Goal: Information Seeking & Learning: Find specific fact

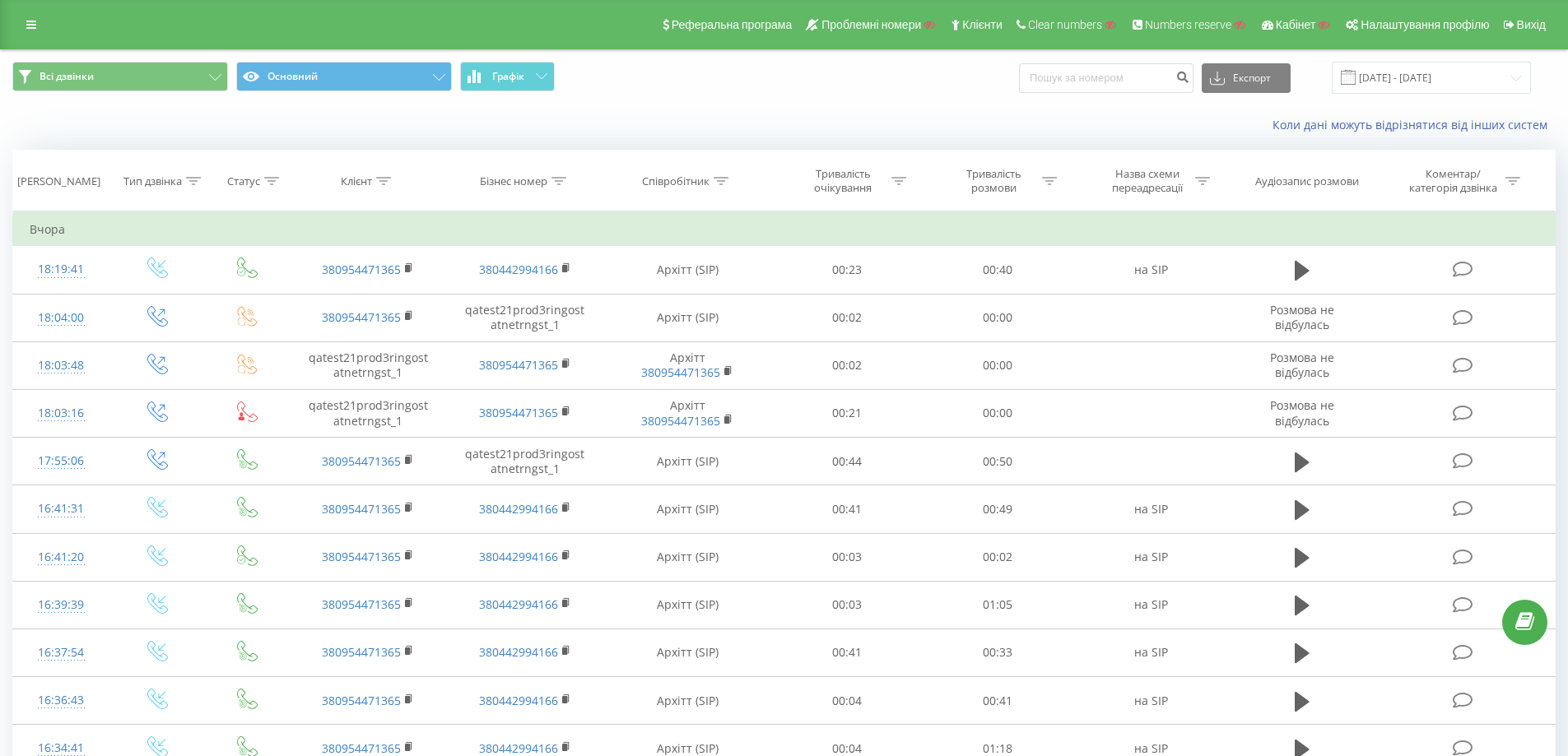
click at [1210, 238] on td "Вчора" at bounding box center [784, 230] width 1542 height 33
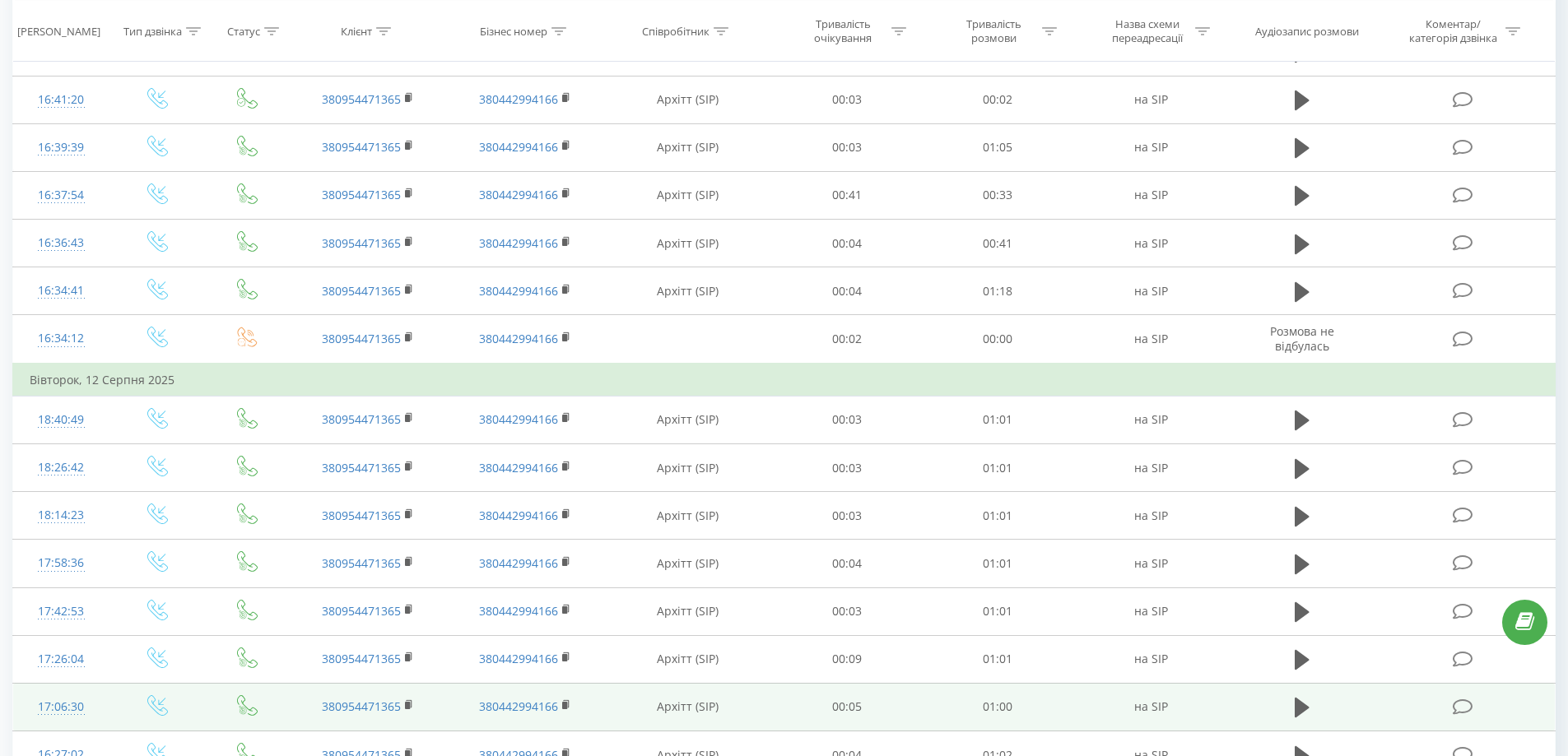
scroll to position [814, 0]
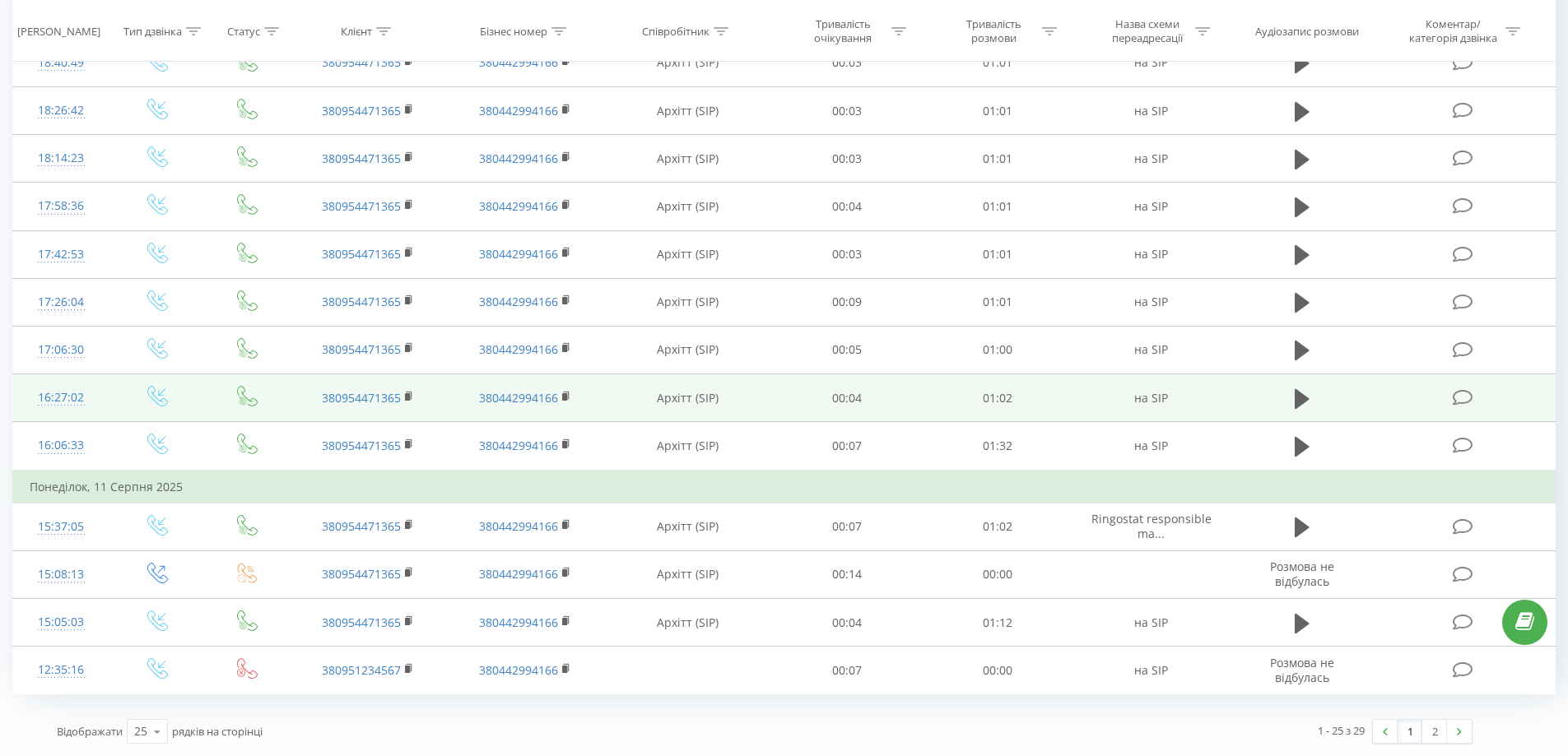
drag, startPoint x: 830, startPoint y: 89, endPoint x: 862, endPoint y: 381, distance: 293.7
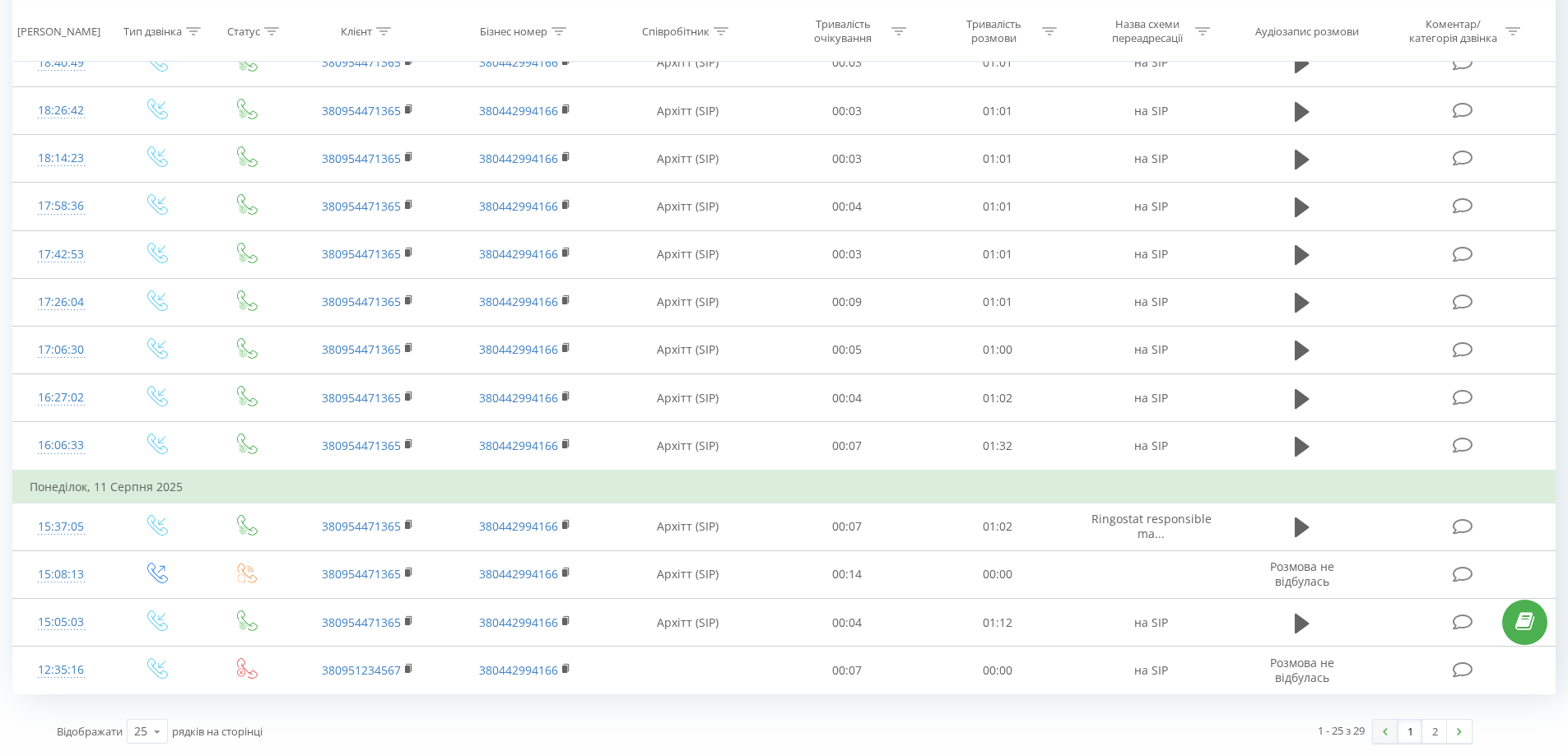
click at [1383, 737] on link at bounding box center [1385, 731] width 24 height 23
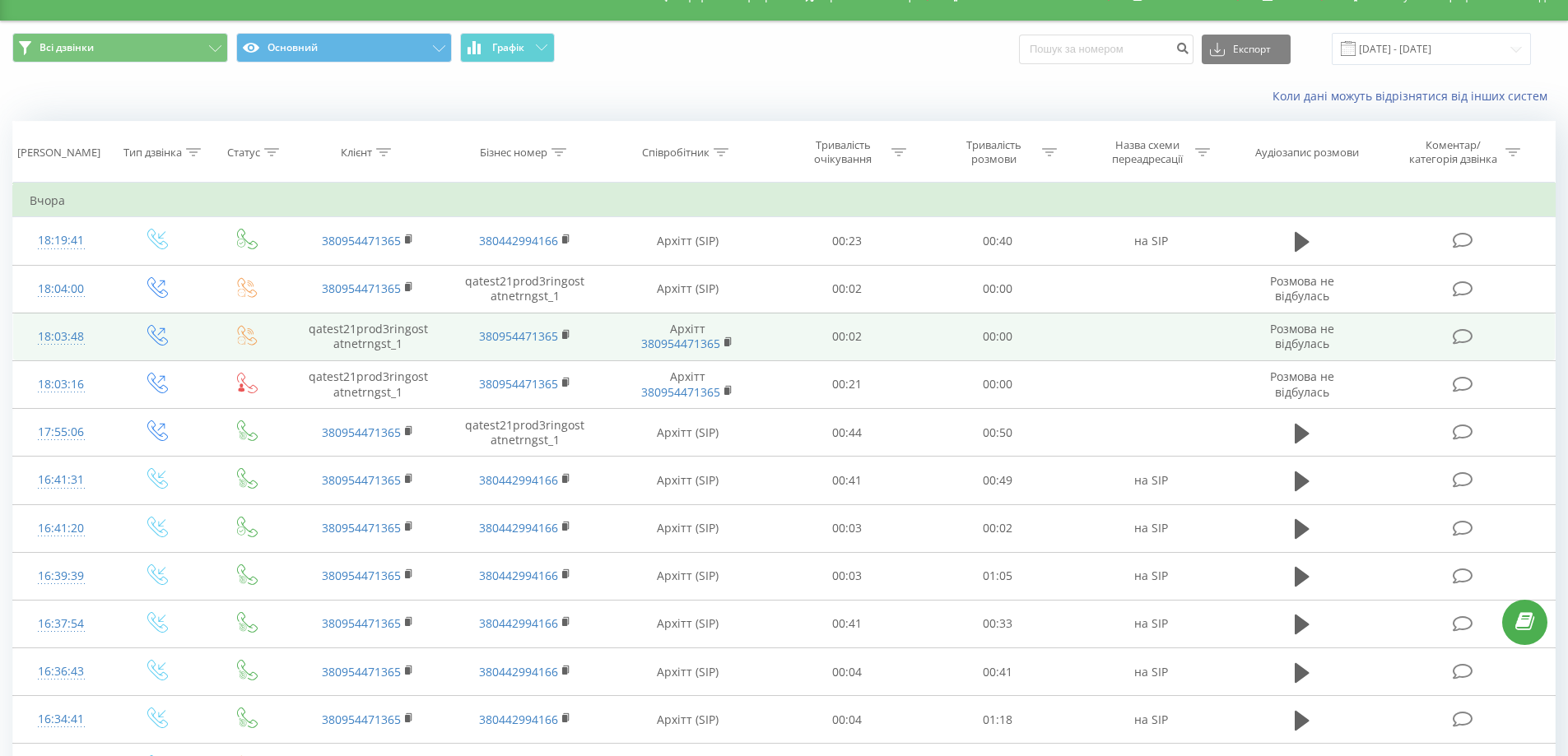
scroll to position [0, 0]
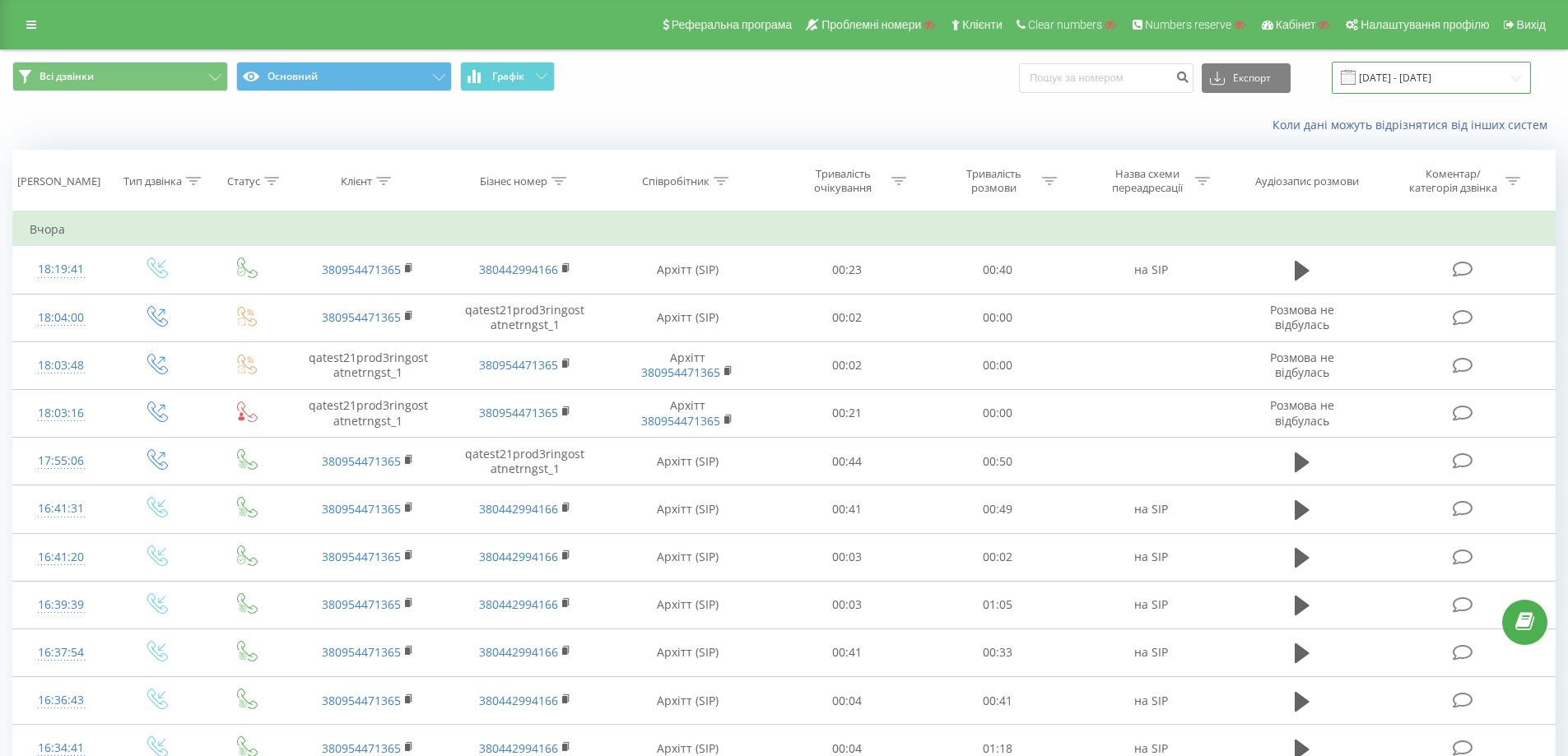
click at [1466, 62] on input "[DATE] - [DATE]" at bounding box center [1431, 77] width 199 height 32
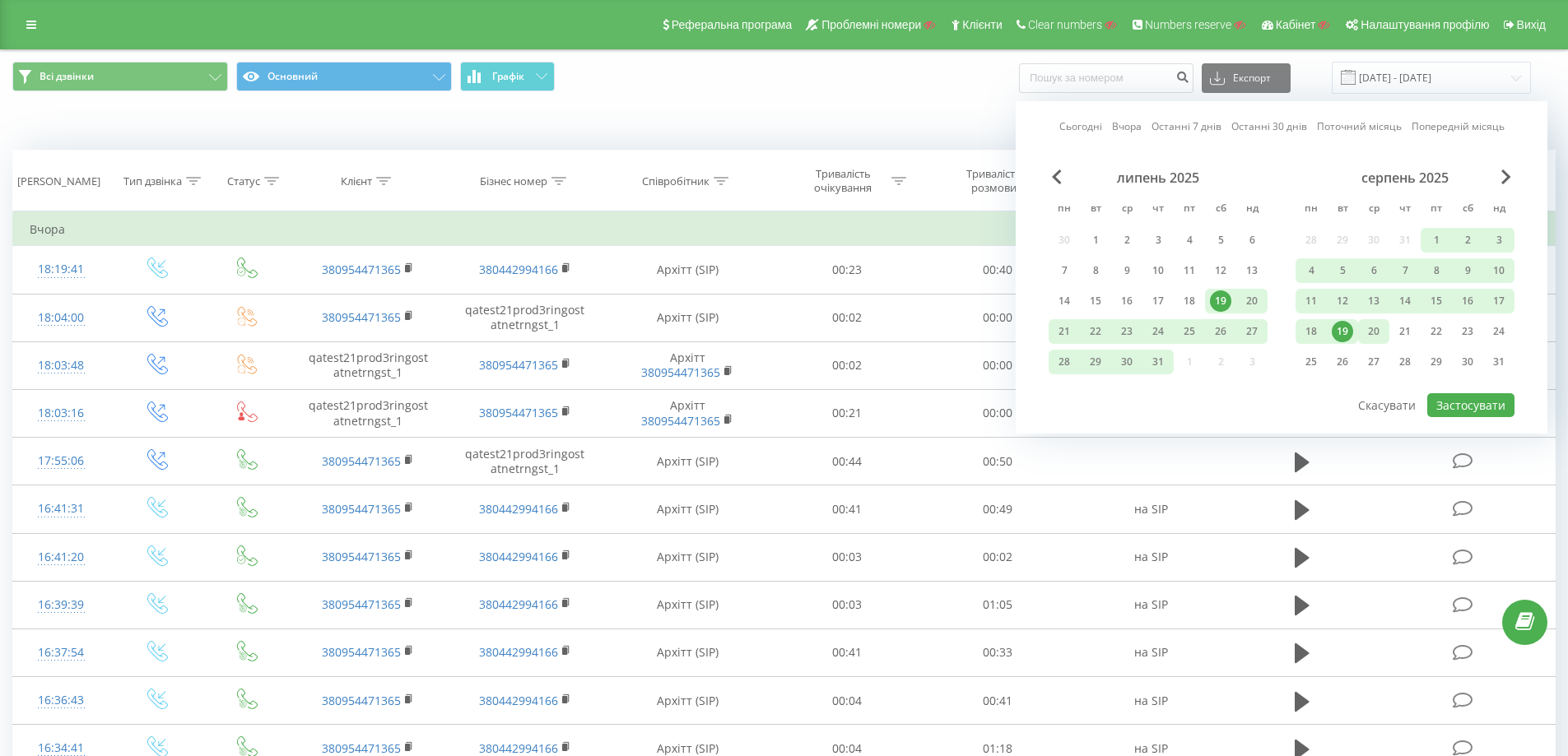
click at [1378, 331] on div "20" at bounding box center [1374, 331] width 22 height 22
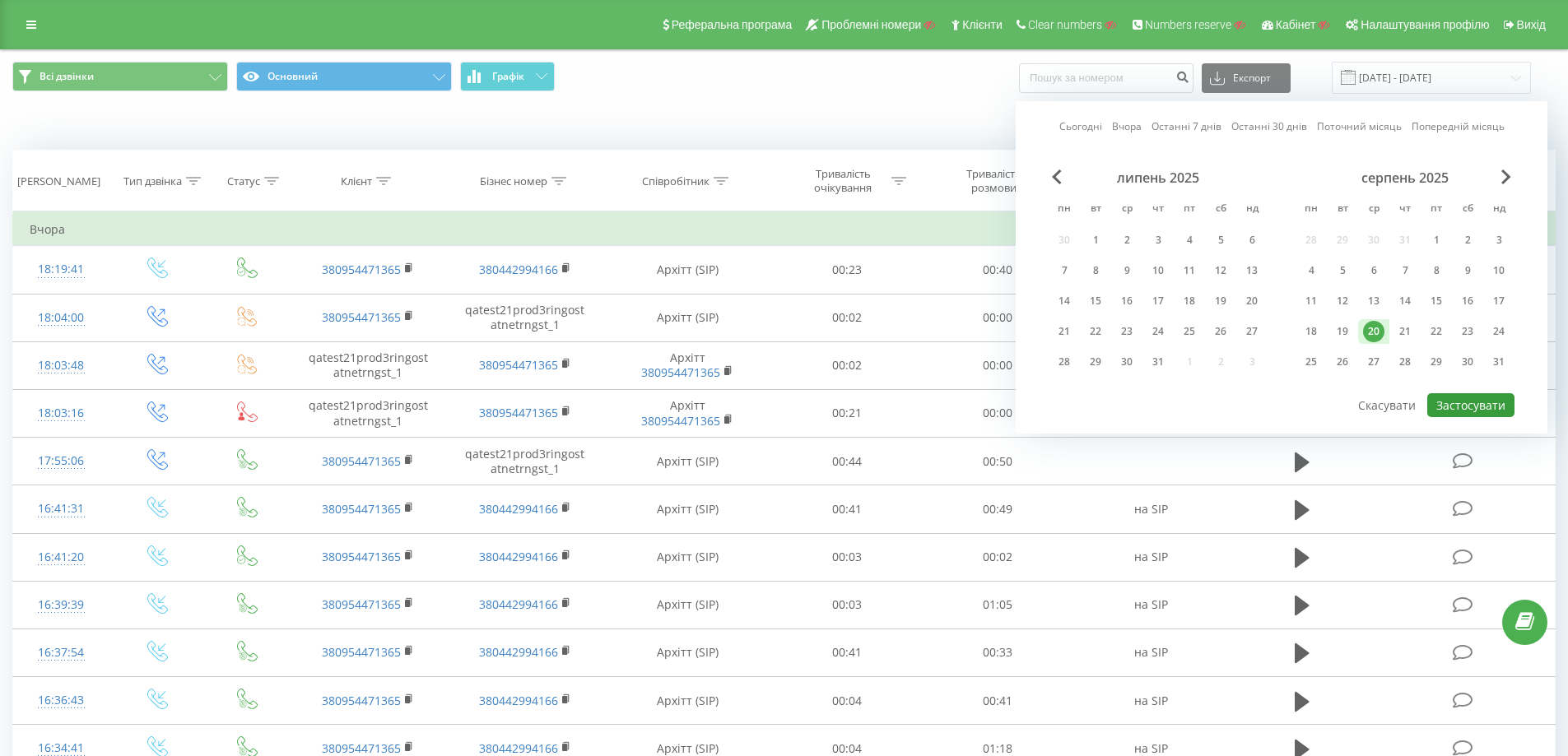
click at [1473, 395] on button "Застосувати" at bounding box center [1471, 406] width 88 height 24
type input "20.08.2025 - 20.08.2025"
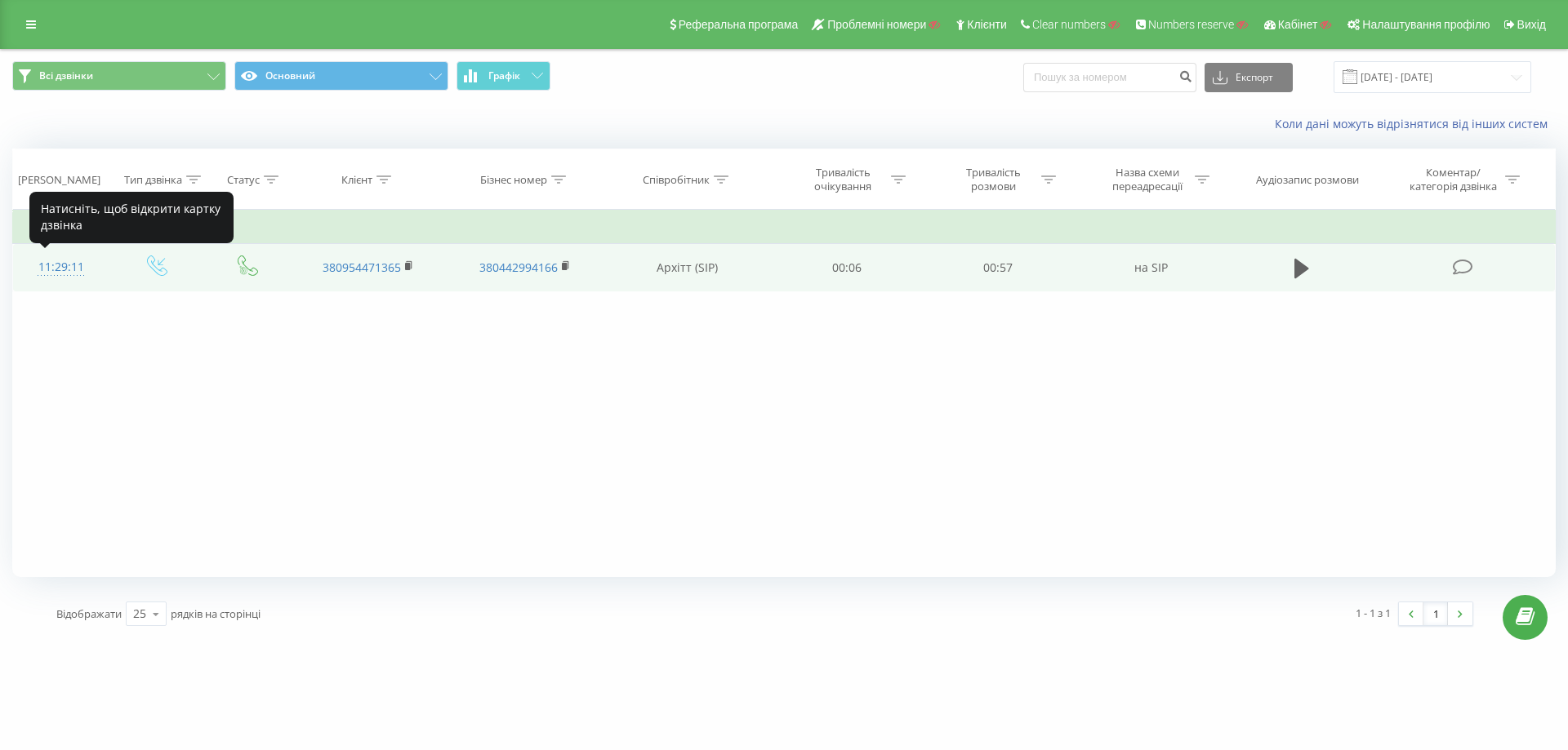
click at [76, 268] on div "11:29:11" at bounding box center [61, 267] width 64 height 32
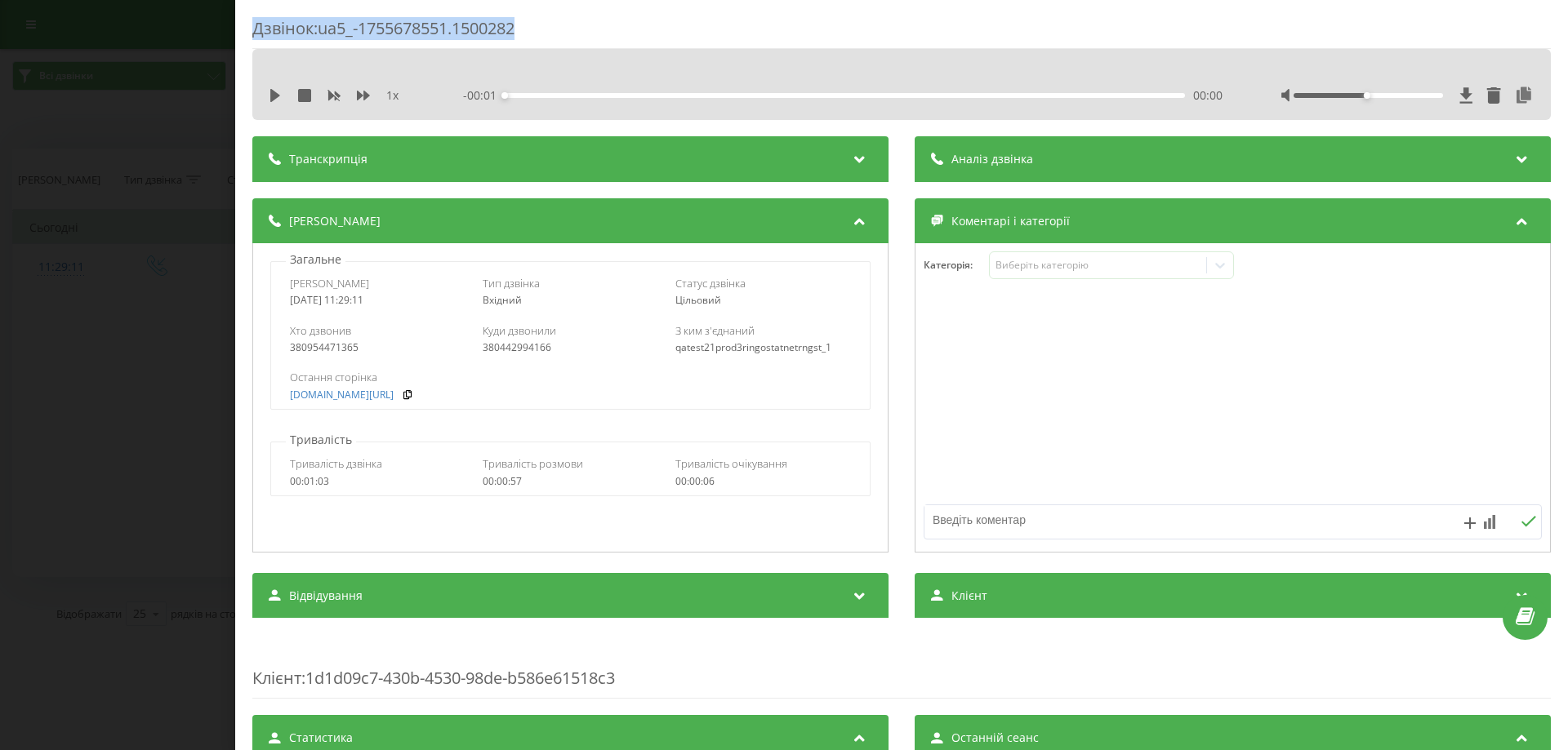
drag, startPoint x: 253, startPoint y: 24, endPoint x: 534, endPoint y: 26, distance: 281.0
click at [534, 26] on div "Дзвінок : ua5_-1755678551.1500282" at bounding box center [901, 33] width 1299 height 32
copy div "Дзвінок : ua5_-1755678551.1500282"
drag, startPoint x: 1121, startPoint y: 60, endPoint x: 392, endPoint y: 242, distance: 751.4
click at [1120, 59] on div "1 x - 00:57 00:00 00:00" at bounding box center [901, 84] width 1299 height 71
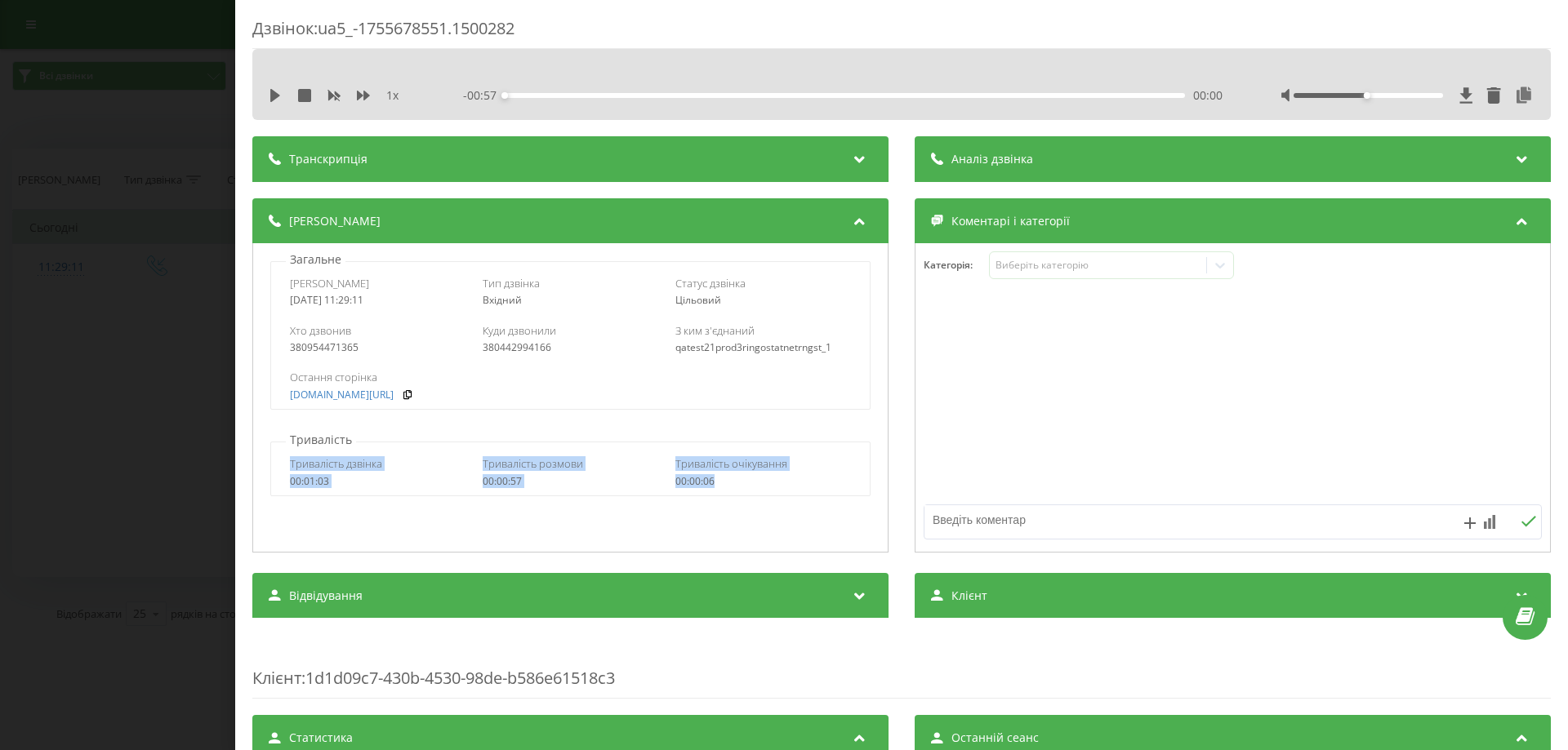
drag, startPoint x: 312, startPoint y: 464, endPoint x: 444, endPoint y: 686, distance: 258.3
click at [751, 501] on div "Загальне Дата дзвінка 2025-08-20 11:29:11 Тип дзвінка Вхідний Статус дзвінка Ці…" at bounding box center [570, 398] width 636 height 310
copy div "Тривалість дзвінка 00:01:03 Тривалість розмови 00:00:57 Тривалість очікування 0…"
drag, startPoint x: 289, startPoint y: 281, endPoint x: 424, endPoint y: 390, distance: 173.5
click at [388, 303] on div "Дата дзвінка 2025-08-20 11:29:11 Тип дзвінка Вхідний Статус дзвінка Цільовий" at bounding box center [570, 291] width 598 height 47
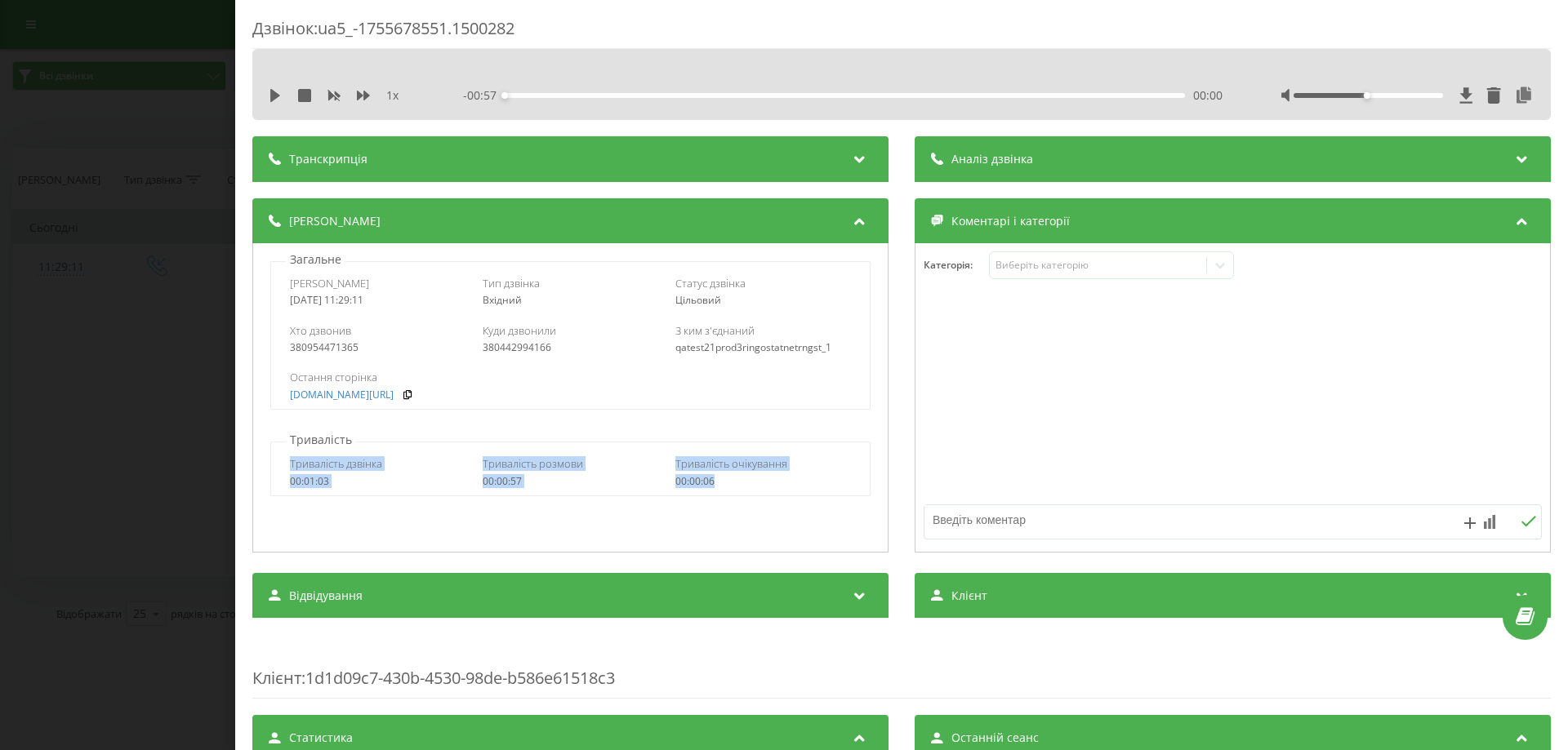
drag, startPoint x: 304, startPoint y: 465, endPoint x: 439, endPoint y: 661, distance: 238.0
click at [725, 486] on div "Тривалість дзвінка 00:01:03 Тривалість розмови 00:00:57 Тривалість очікування 0…" at bounding box center [570, 471] width 598 height 47
copy div "Тривалість дзвінка 00:01:03 Тривалість розмови 00:00:57 Тривалість очікування 0…"
click at [1083, 125] on div "Дзвінок : ua5_-1755678551.1500282 1 x - 00:57 00:00 00:00 Транскрипція Для AI-а…" at bounding box center [901, 629] width 1299 height 1224
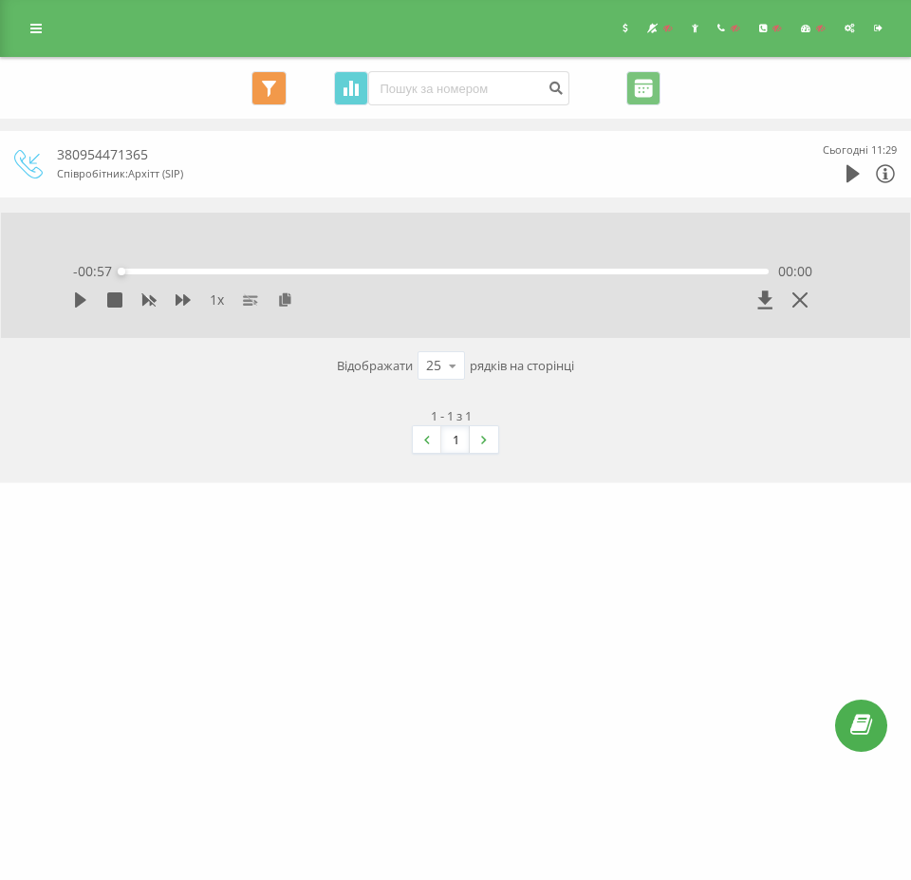
click at [47, 168] on div "380954471365 Співробітник : Архітт (SIP) Сьогодні 11:29" at bounding box center [455, 163] width 883 height 47
click at [884, 184] on icon at bounding box center [885, 173] width 23 height 23
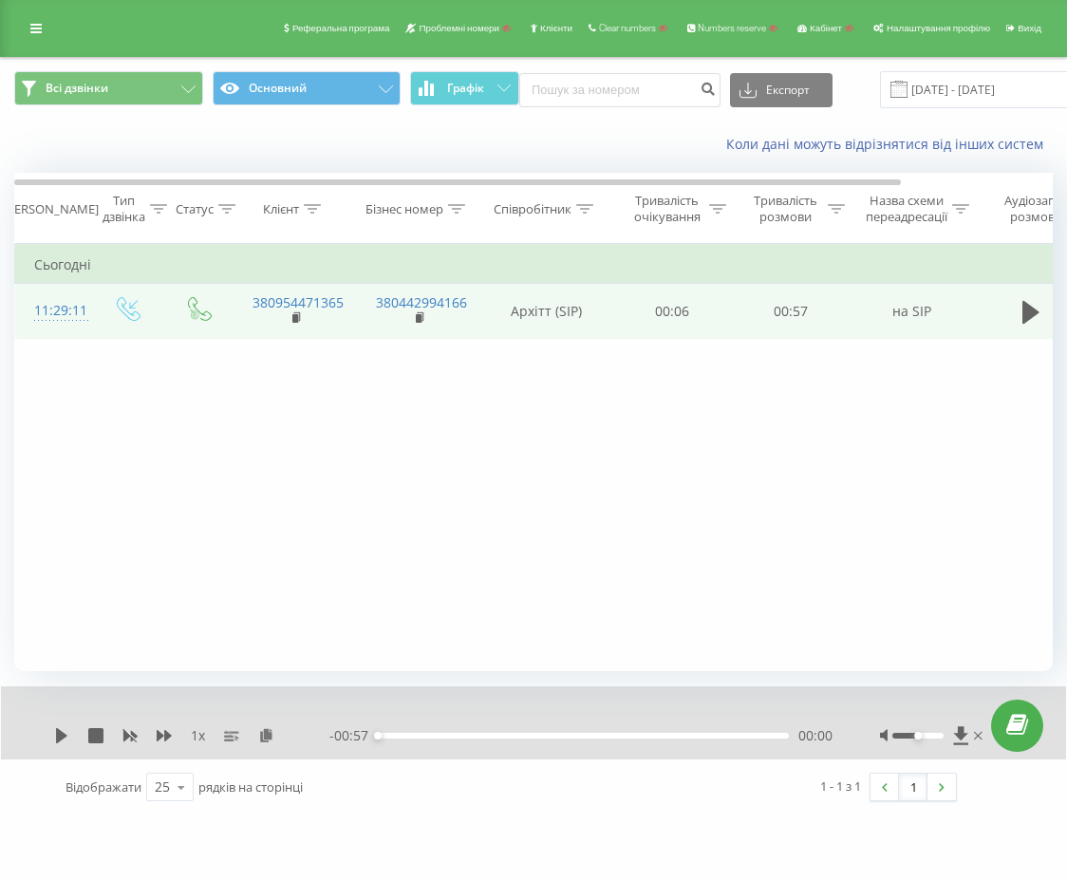
click at [56, 307] on div "11:29:11" at bounding box center [53, 310] width 38 height 37
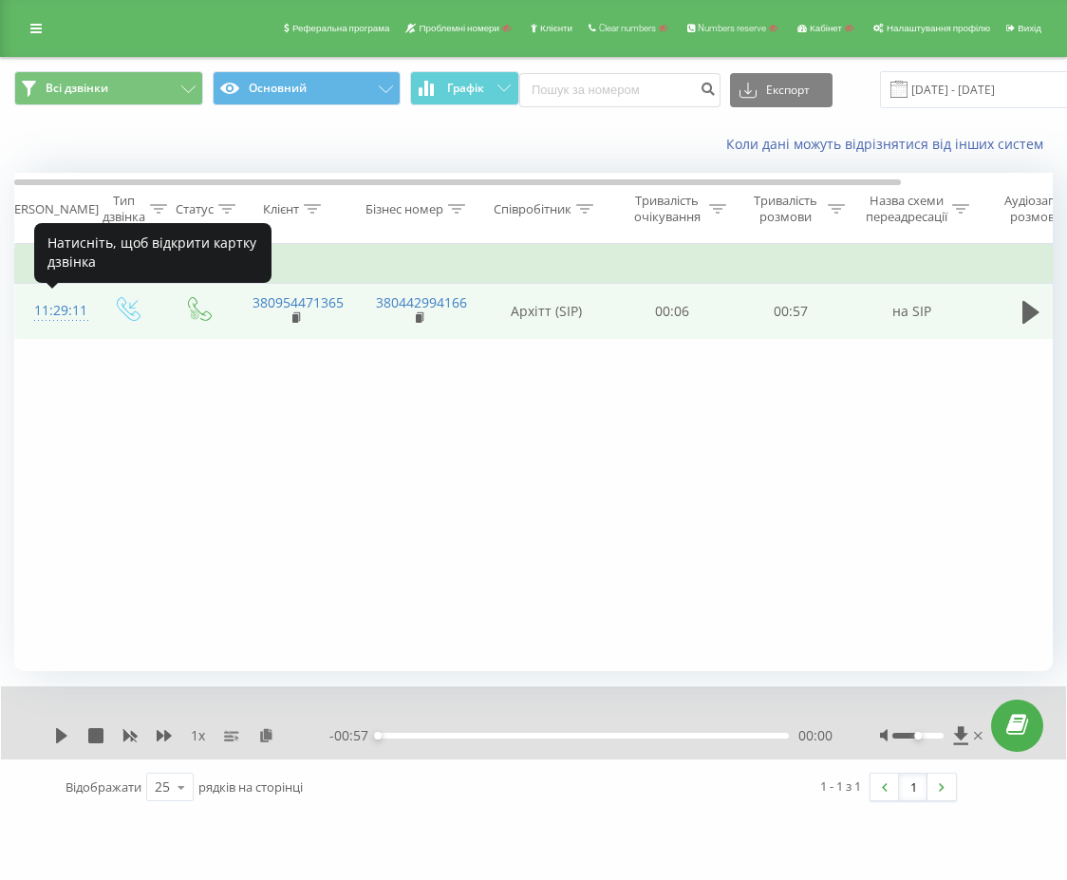
click at [58, 312] on div "11:29:11" at bounding box center [53, 310] width 38 height 37
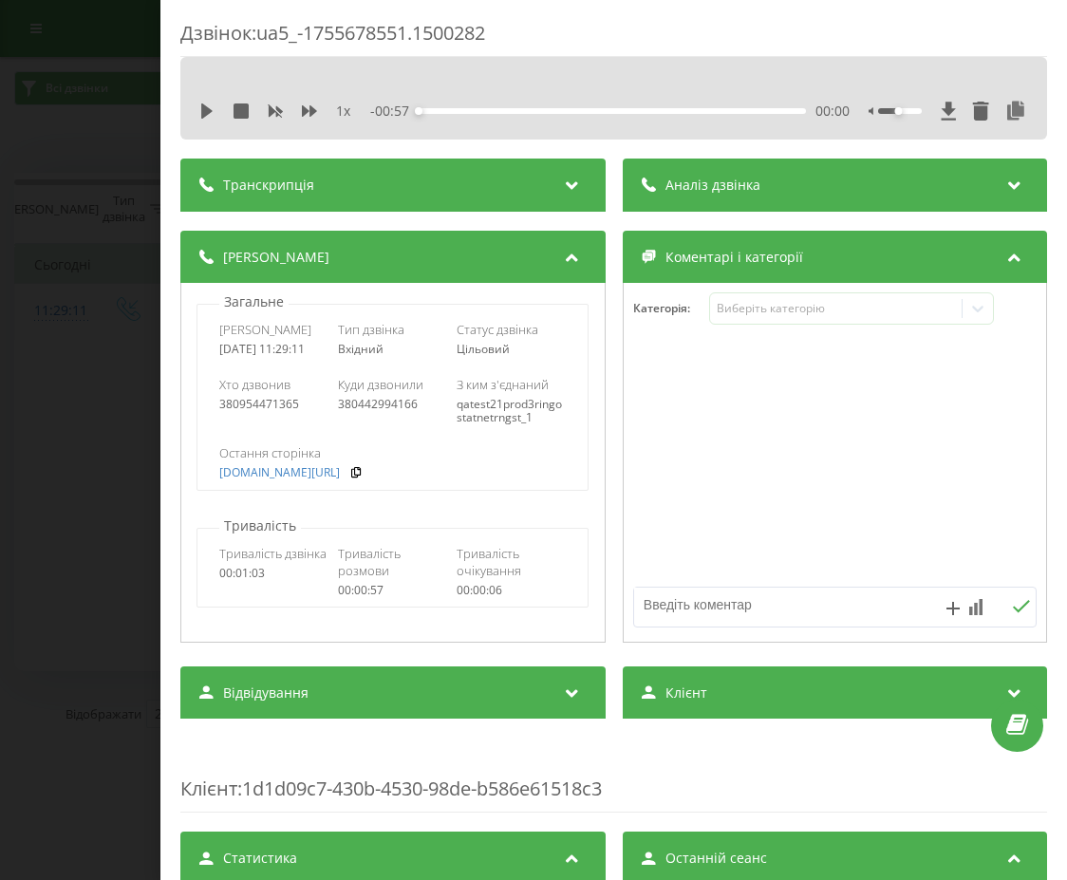
click at [125, 224] on div "Дзвінок : ua5_-1755678551.1500282 1 x - 00:57 00:00 00:00 Транскрипція Для AI-а…" at bounding box center [533, 440] width 1067 height 880
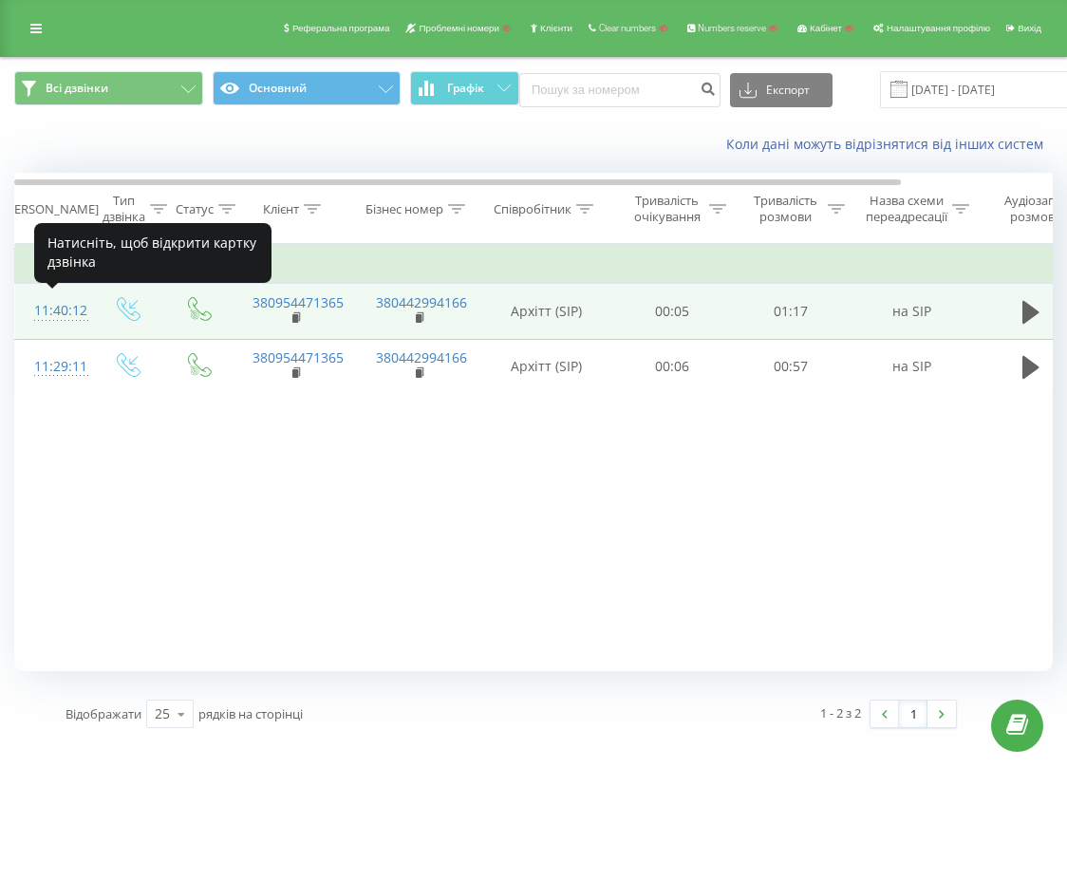
click at [64, 304] on div "11:40:12" at bounding box center [53, 310] width 38 height 37
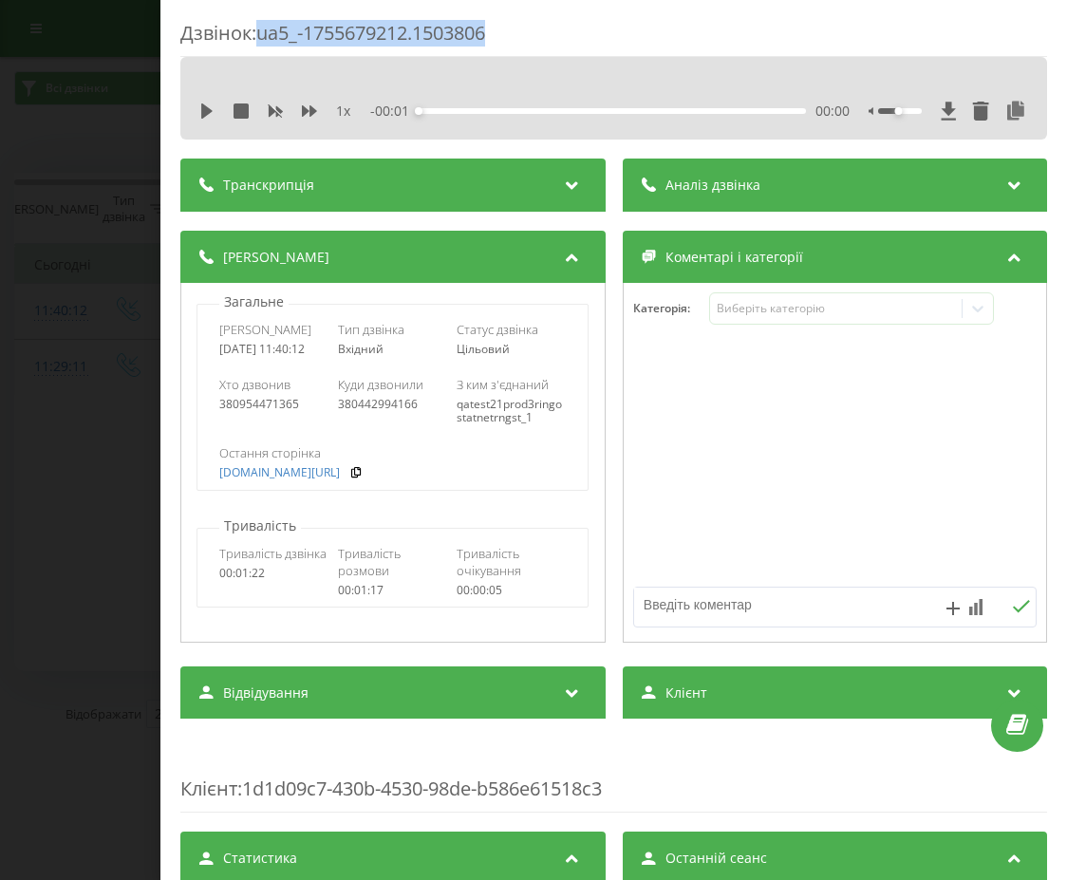
drag, startPoint x: 505, startPoint y: 31, endPoint x: 264, endPoint y: 38, distance: 241.1
click at [264, 38] on div "Дзвінок : ua5_-1755679212.1503806" at bounding box center [613, 38] width 866 height 37
copy div "ua5_-1755679212.1503806"
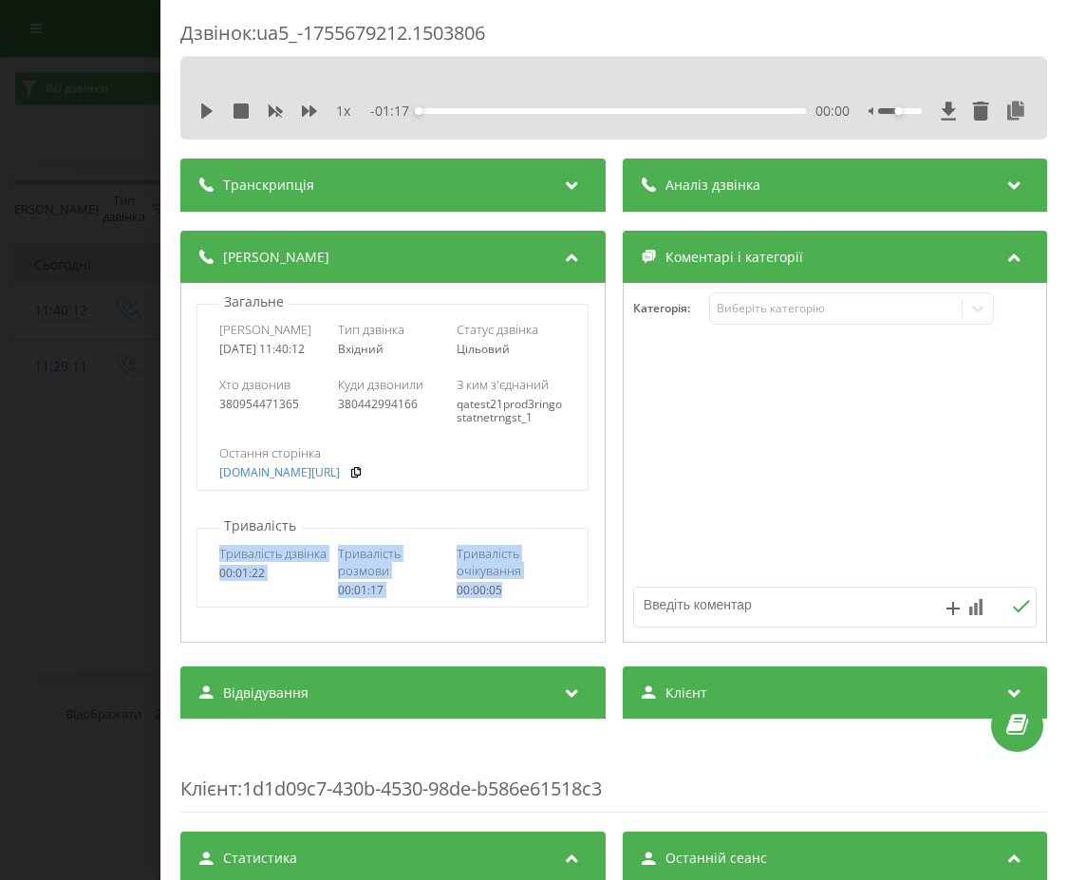
drag, startPoint x: 218, startPoint y: 559, endPoint x: 434, endPoint y: 838, distance: 352.5
click at [516, 605] on div "Тривалість дзвінка 00:01:22 Тривалість розмови 00:01:17 Тривалість очікування 0…" at bounding box center [392, 571] width 390 height 72
copy div "Тривалість дзвінка 00:01:22 Тривалість розмови 00:01:17 Тривалість очікування 0…"
click at [597, 555] on div "Загальне Дата дзвінка 2025-08-20 11:40:12 Тип дзвінка Вхідний Статус дзвінка Ці…" at bounding box center [392, 463] width 425 height 360
click at [34, 279] on div "Дзвінок : ua5_-1755679212.1503806 1 x - 01:17 00:00 00:00 Транскрипція Для AI-а…" at bounding box center [533, 440] width 1067 height 880
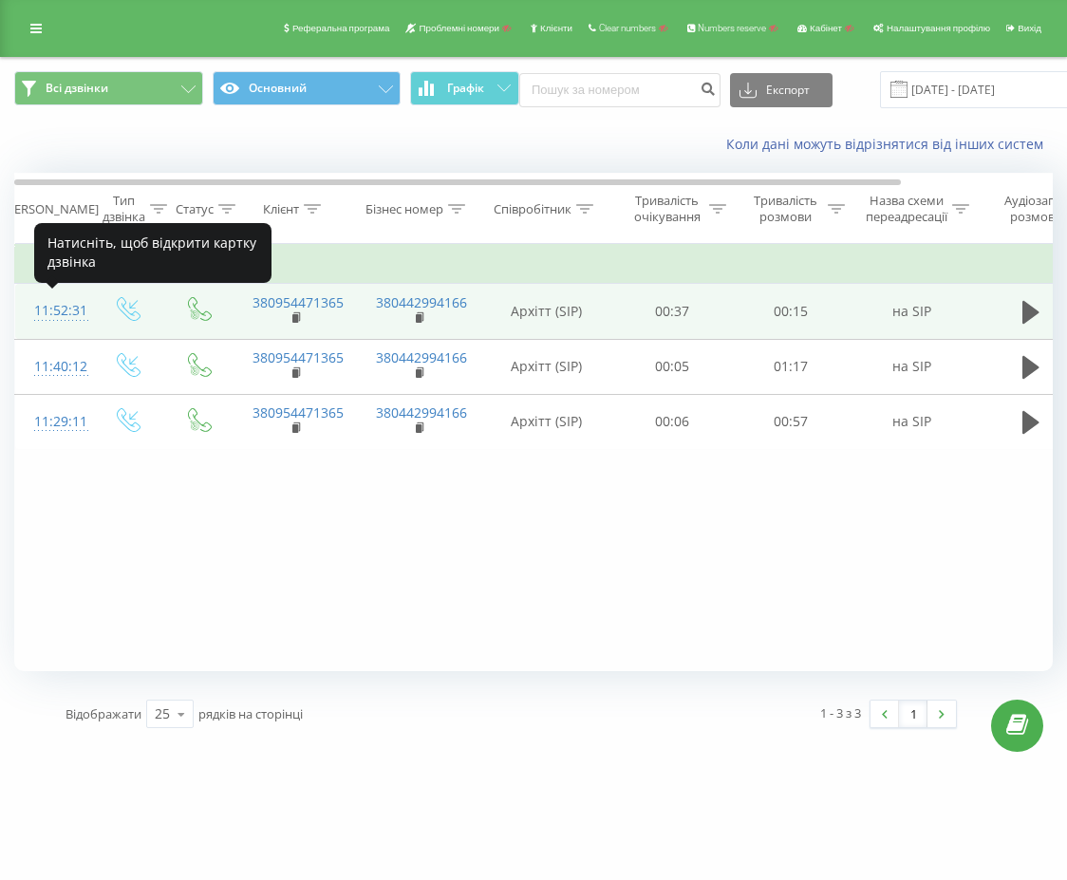
click at [66, 310] on div "11:52:31" at bounding box center [53, 310] width 38 height 37
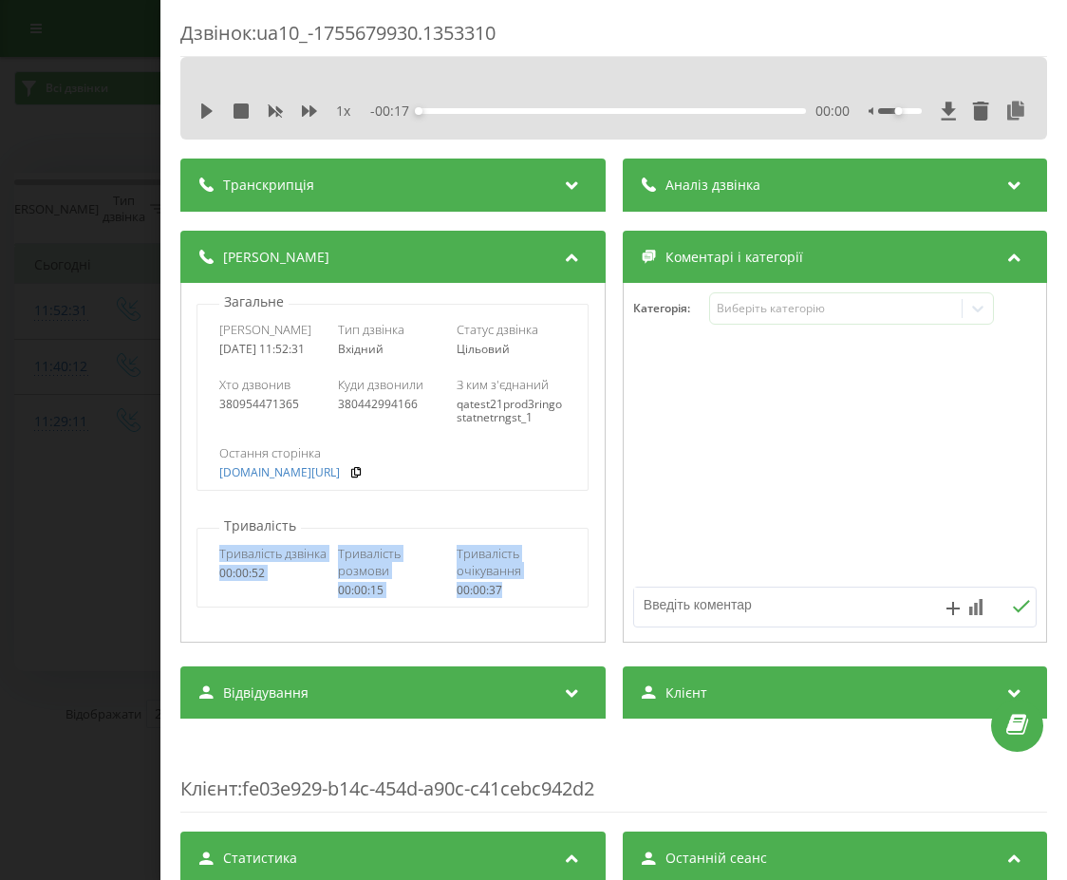
drag, startPoint x: 214, startPoint y: 564, endPoint x: 568, endPoint y: 596, distance: 356.4
click at [568, 596] on div "Тривалість дзвінка 00:00:52 Тривалість розмови 00:00:15 Тривалість очікування 0…" at bounding box center [392, 571] width 390 height 72
copy div "Тривалість дзвінка 00:00:52 Тривалість розмови 00:00:15 Тривалість очікування 0…"
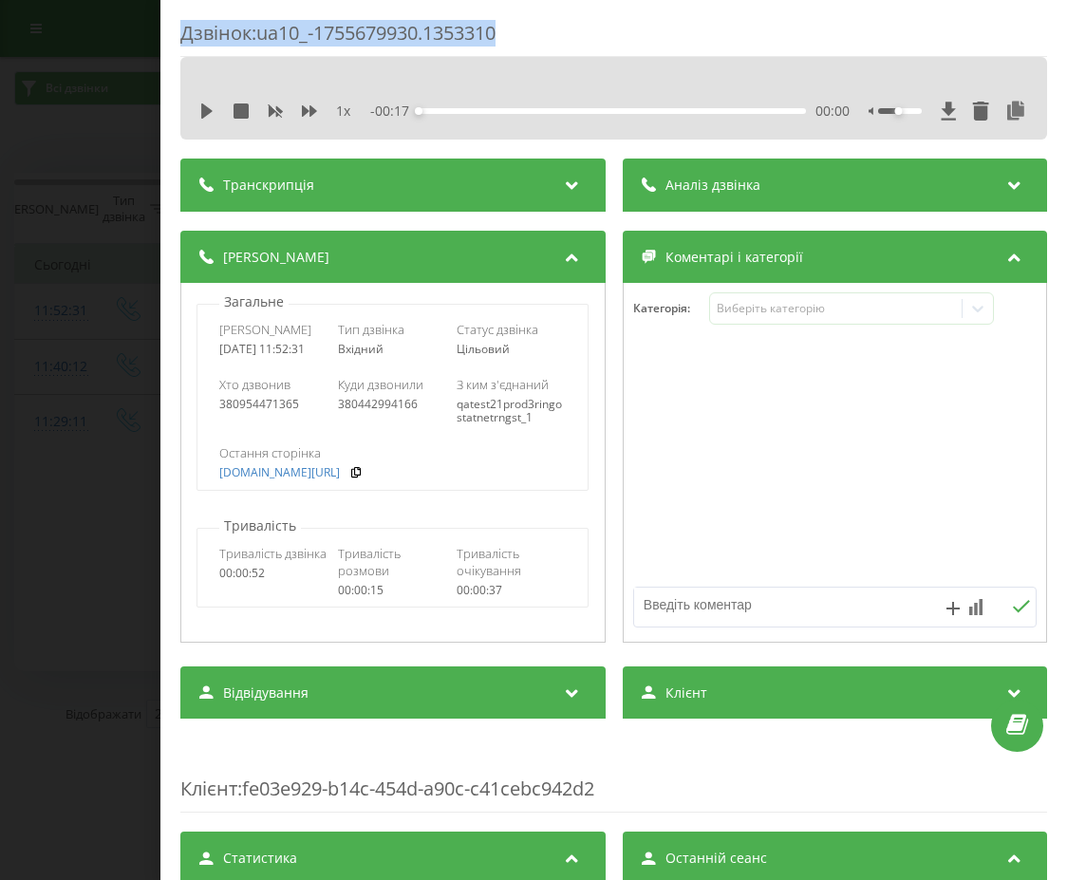
drag, startPoint x: 533, startPoint y: 28, endPoint x: 173, endPoint y: 31, distance: 360.6
click at [173, 31] on div "Дзвінок : ua10_-1755679930.1353310 1 x - 00:17 00:00 00:00 Транскрипція Для AI-…" at bounding box center [613, 440] width 906 height 880
copy div "Дзвінок : ua10_-1755679930.1353310"
click at [520, 26] on div "Дзвінок : ua10_-1755679930.1353310" at bounding box center [613, 38] width 866 height 37
drag, startPoint x: 532, startPoint y: 28, endPoint x: 192, endPoint y: 34, distance: 340.7
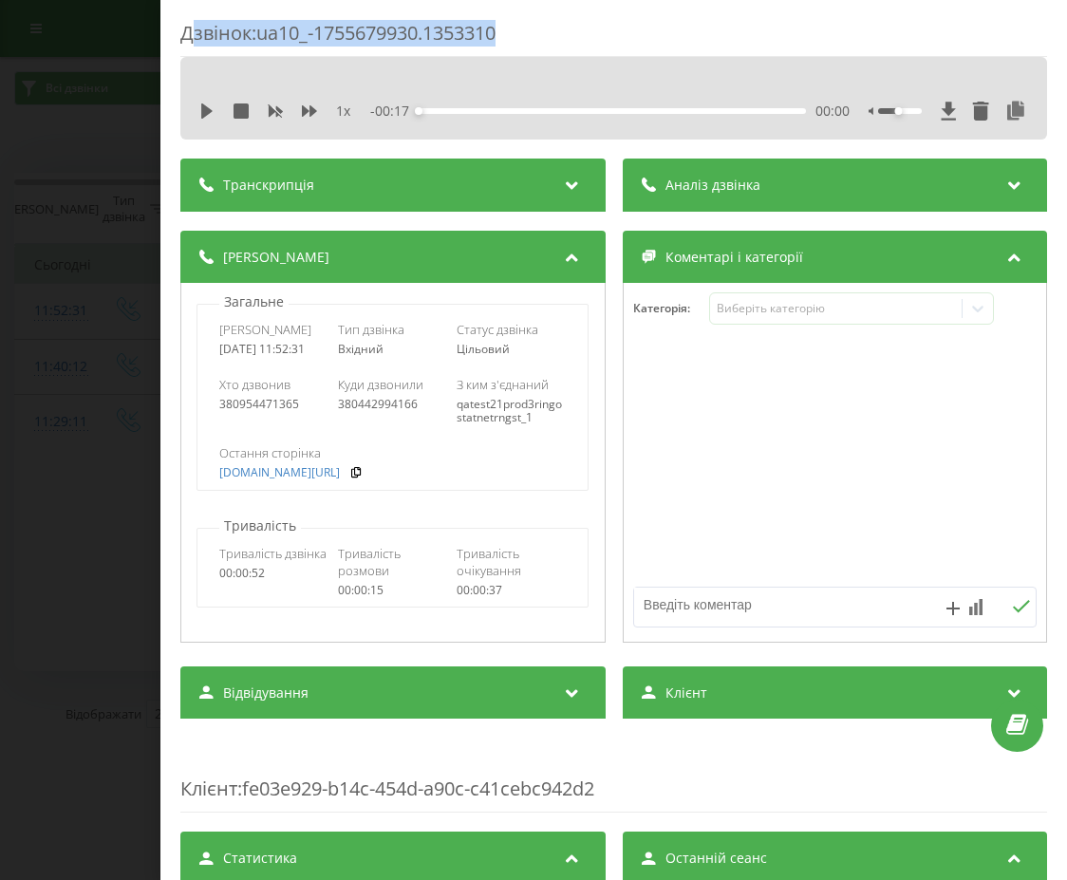
click at [192, 34] on div "Дзвінок : ua10_-1755679930.1353310" at bounding box center [613, 38] width 866 height 37
click at [607, 36] on div "Дзвінок : ua10_-1755679930.1353310" at bounding box center [613, 38] width 866 height 37
drag, startPoint x: 35, startPoint y: 166, endPoint x: 62, endPoint y: 30, distance: 138.3
click at [36, 164] on div "Дзвінок : ua10_-1755679930.1353310 1 x - 00:17 00:00 00:00 Транскрипція Для AI-…" at bounding box center [533, 440] width 1067 height 880
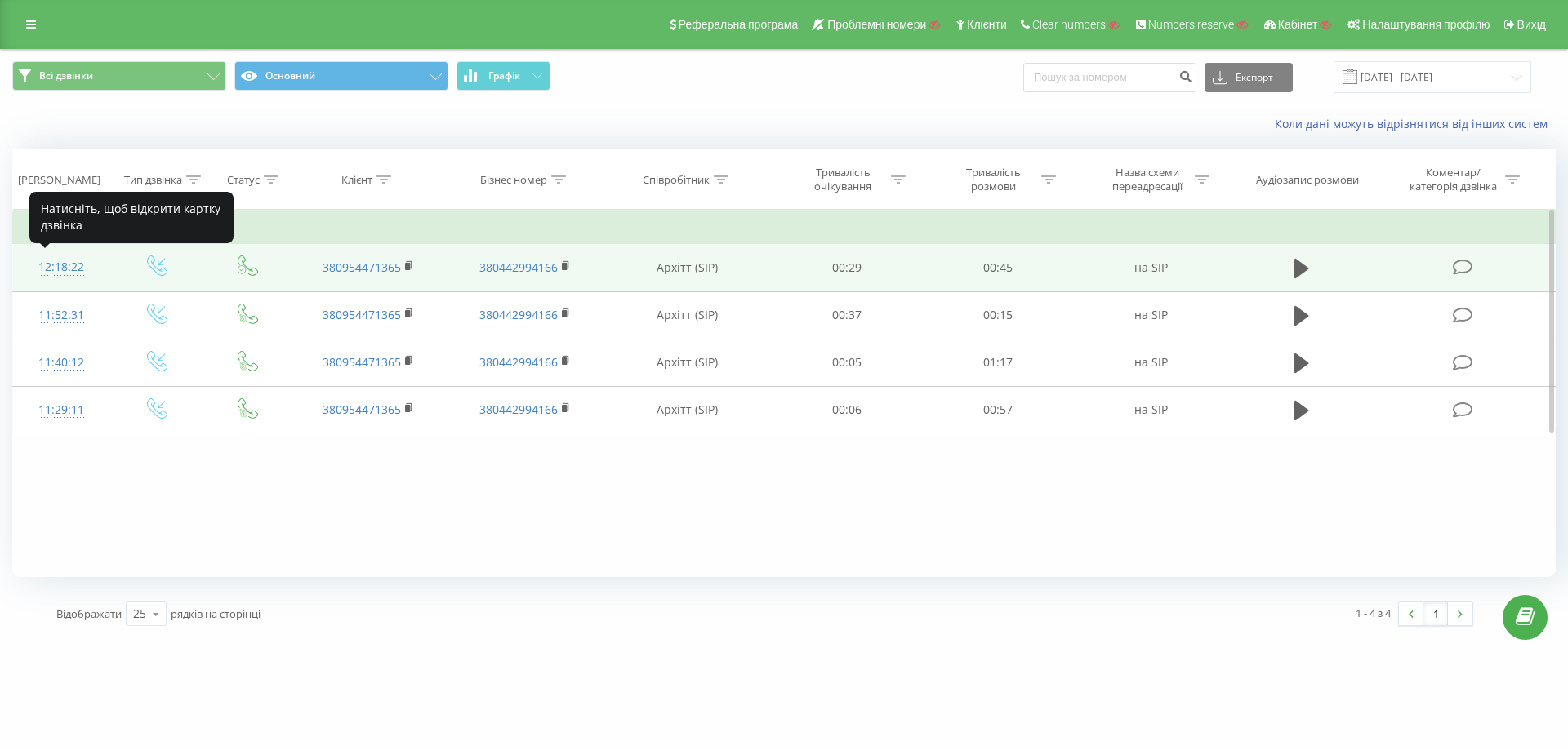
click at [55, 266] on div "12:18:22" at bounding box center [61, 267] width 64 height 32
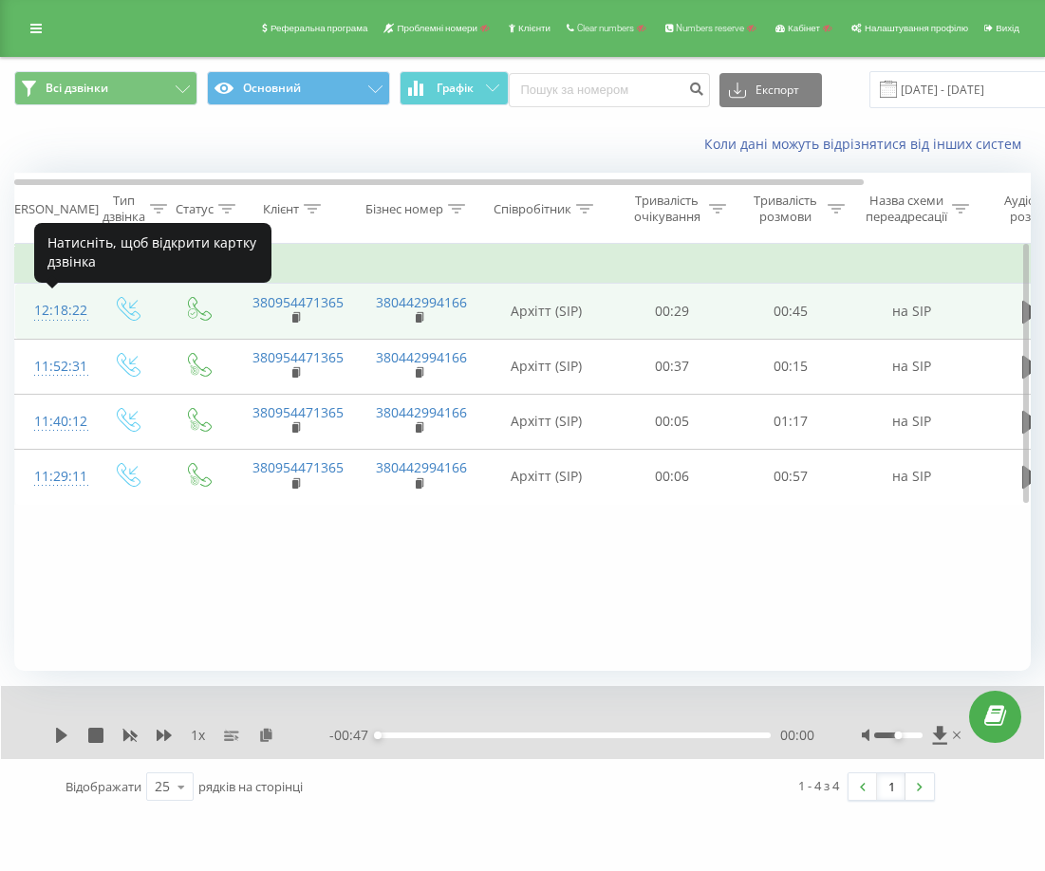
click at [66, 310] on div "12:18:22" at bounding box center [53, 310] width 38 height 37
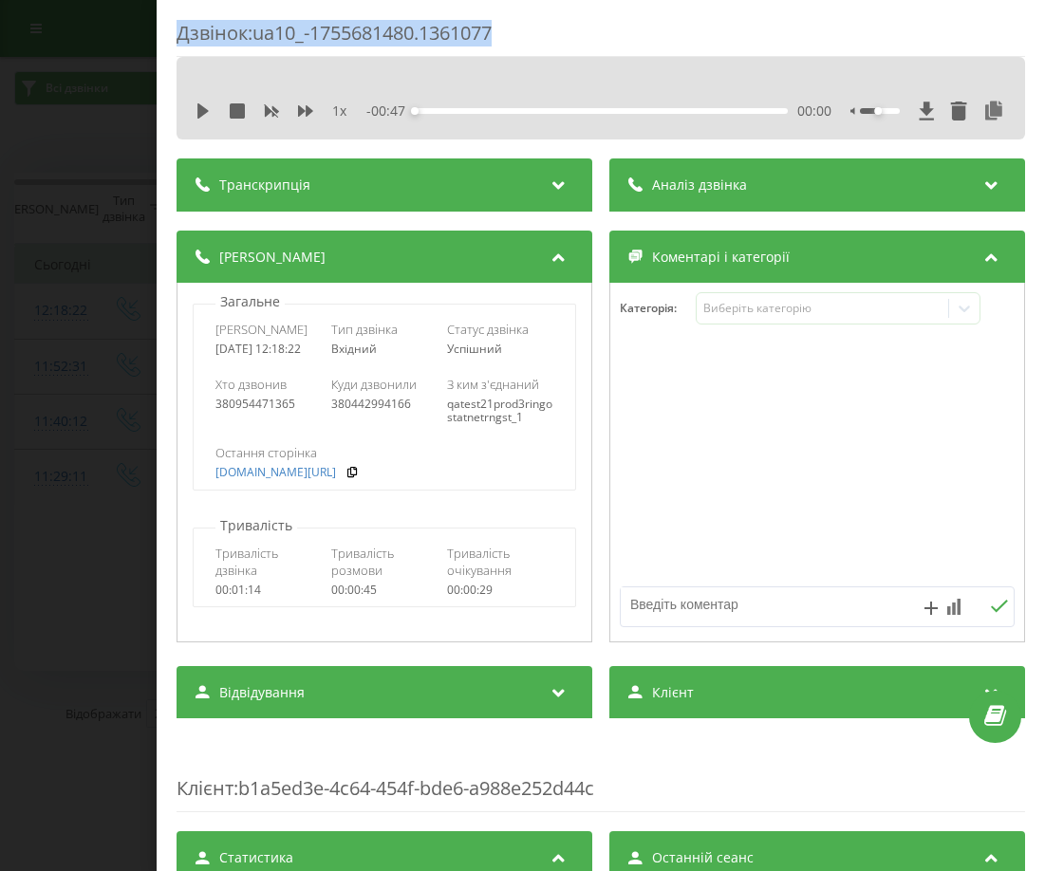
drag, startPoint x: 518, startPoint y: 31, endPoint x: 175, endPoint y: 34, distance: 343.5
click at [175, 34] on div "Дзвінок : ua10_-1755681480.1361077 1 x - 00:47 00:00 00:00 Транскрипція Для AI-…" at bounding box center [601, 435] width 888 height 871
copy div "Дзвінок : ua10_-1755681480.1361077"
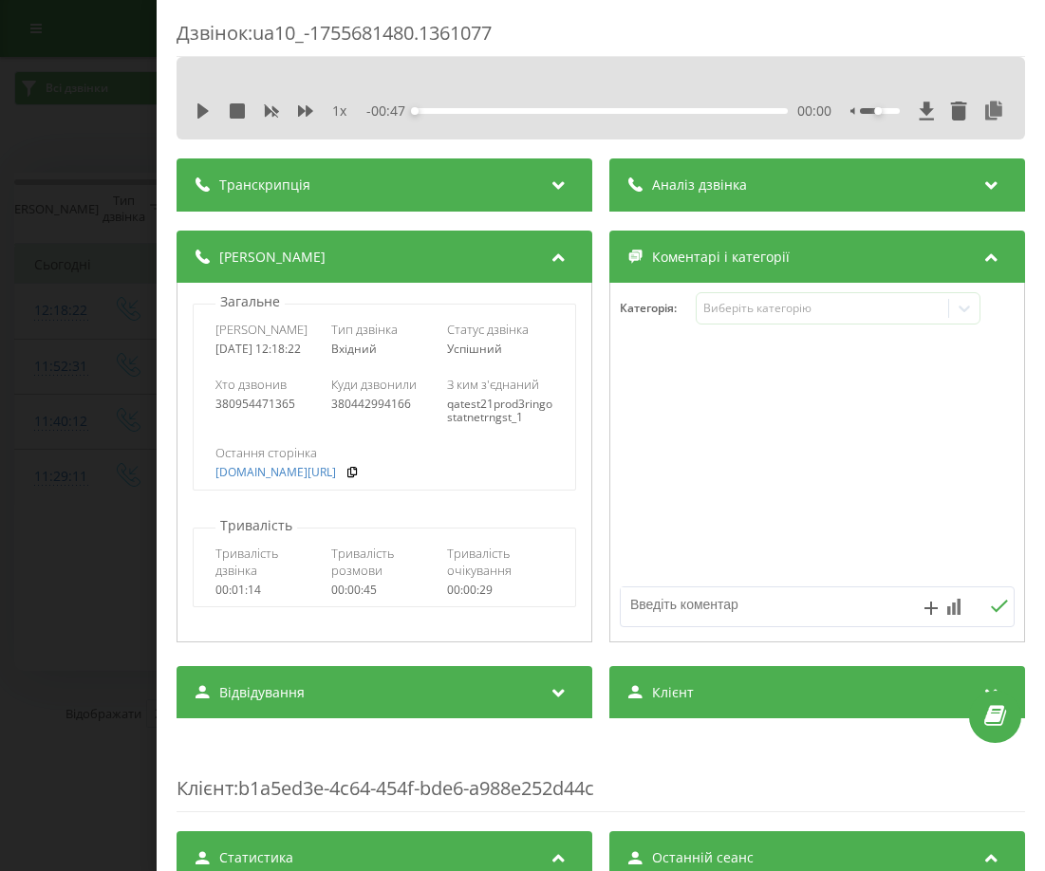
click at [991, 414] on div at bounding box center [817, 463] width 414 height 228
drag, startPoint x: 210, startPoint y: 565, endPoint x: 508, endPoint y: 601, distance: 300.2
click at [508, 601] on div "Тривалість дзвінка 00:01:14 Тривалість розмови 00:00:45 Тривалість очікування 0…" at bounding box center [384, 571] width 381 height 72
copy div "Тривалість дзвінка 00:01:14 Тривалість розмови 00:00:45 Тривалість очікування 0…"
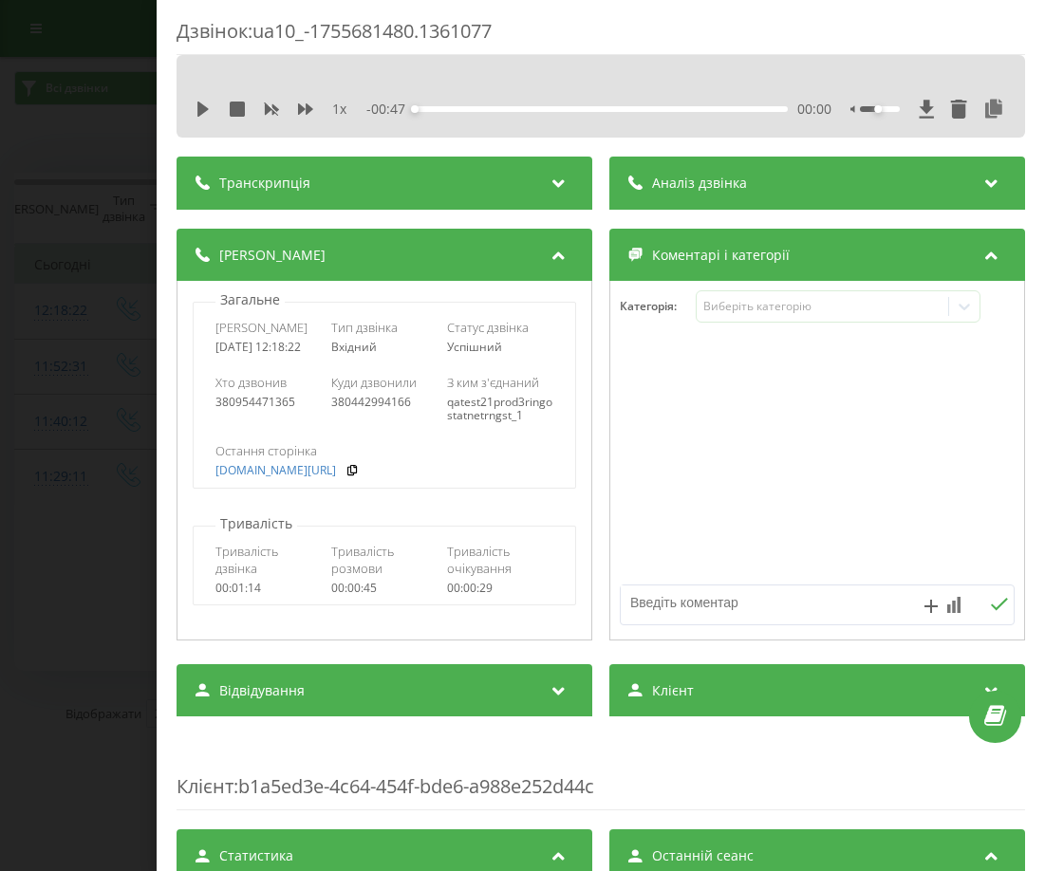
click at [764, 786] on div "Клієнт : b1a5ed3e-4c64-454f-bde6-a988e252d44c" at bounding box center [601, 772] width 848 height 75
click at [34, 225] on div "Дзвінок : ua10_-1755681480.1361077 1 x - 00:47 00:00 00:00 Транскрипція Для AI-…" at bounding box center [522, 435] width 1045 height 871
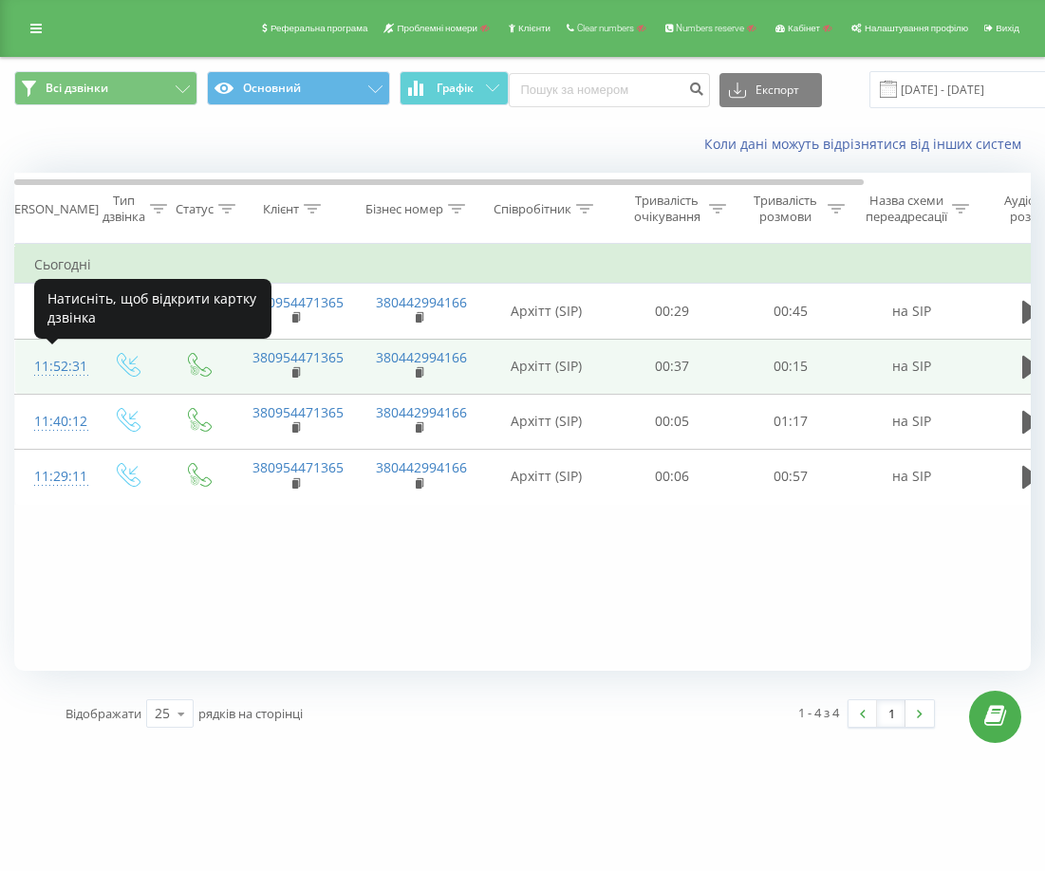
click at [72, 372] on div "11:52:31" at bounding box center [53, 366] width 38 height 37
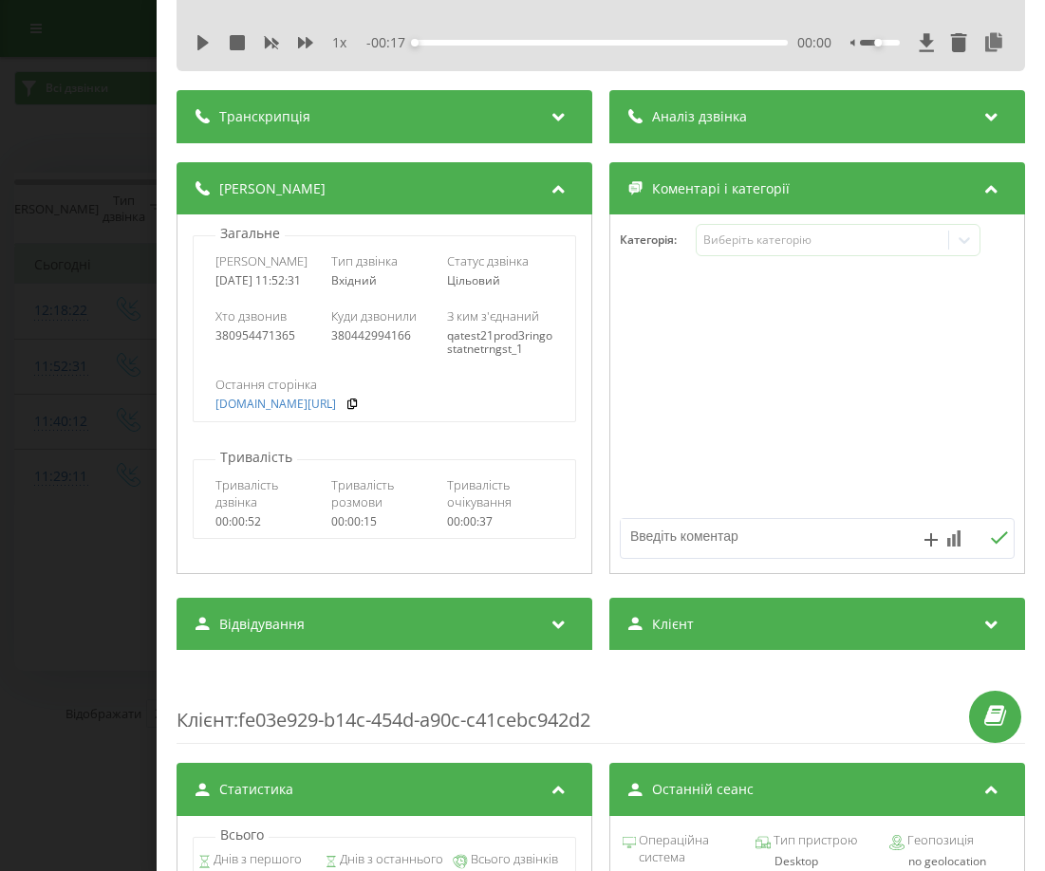
scroll to position [95, 0]
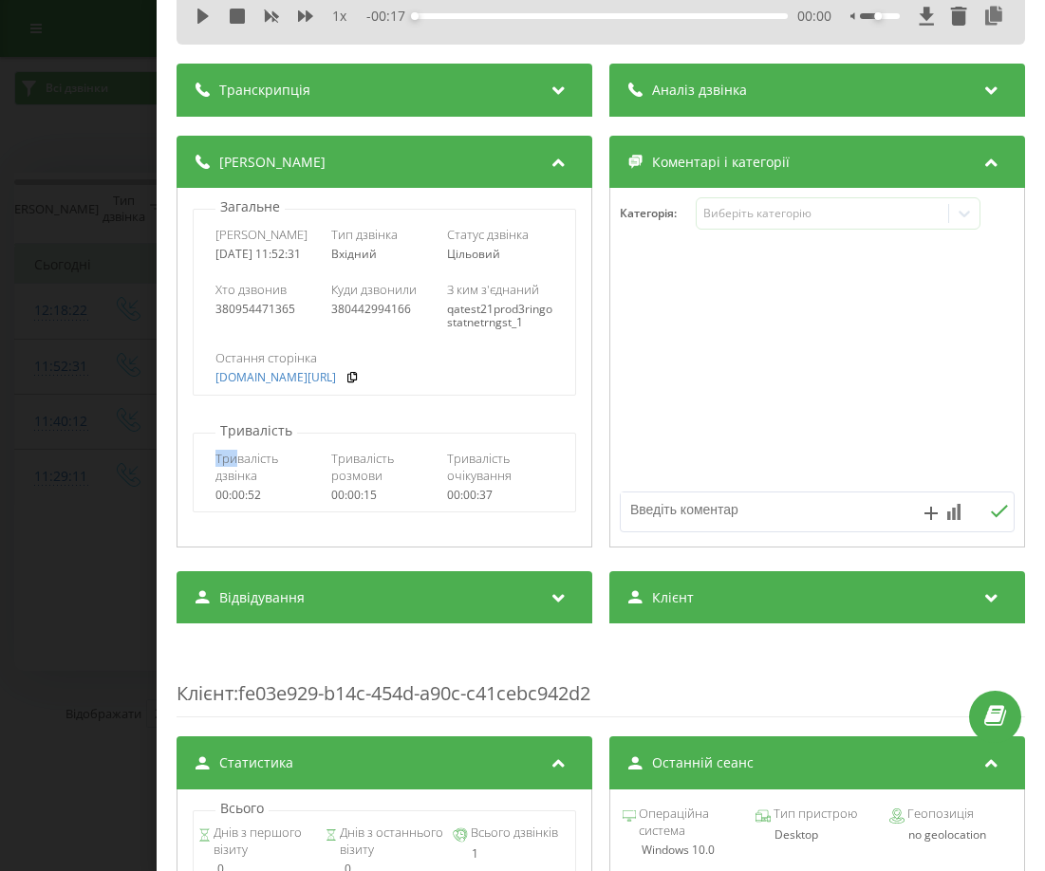
drag, startPoint x: 214, startPoint y: 466, endPoint x: 237, endPoint y: 476, distance: 25.1
click at [237, 476] on div "Тривалість дзвінка 00:00:52 Тривалість розмови 00:00:15 Тривалість очікування 0…" at bounding box center [384, 476] width 381 height 72
drag, startPoint x: 126, startPoint y: 259, endPoint x: 122, endPoint y: 244, distance: 15.7
click at [122, 257] on div "Дзвінок : ua10_-1755679930.1353310 1 x - 00:17 00:00 00:00 Транскрипція Для AI-…" at bounding box center [522, 435] width 1045 height 871
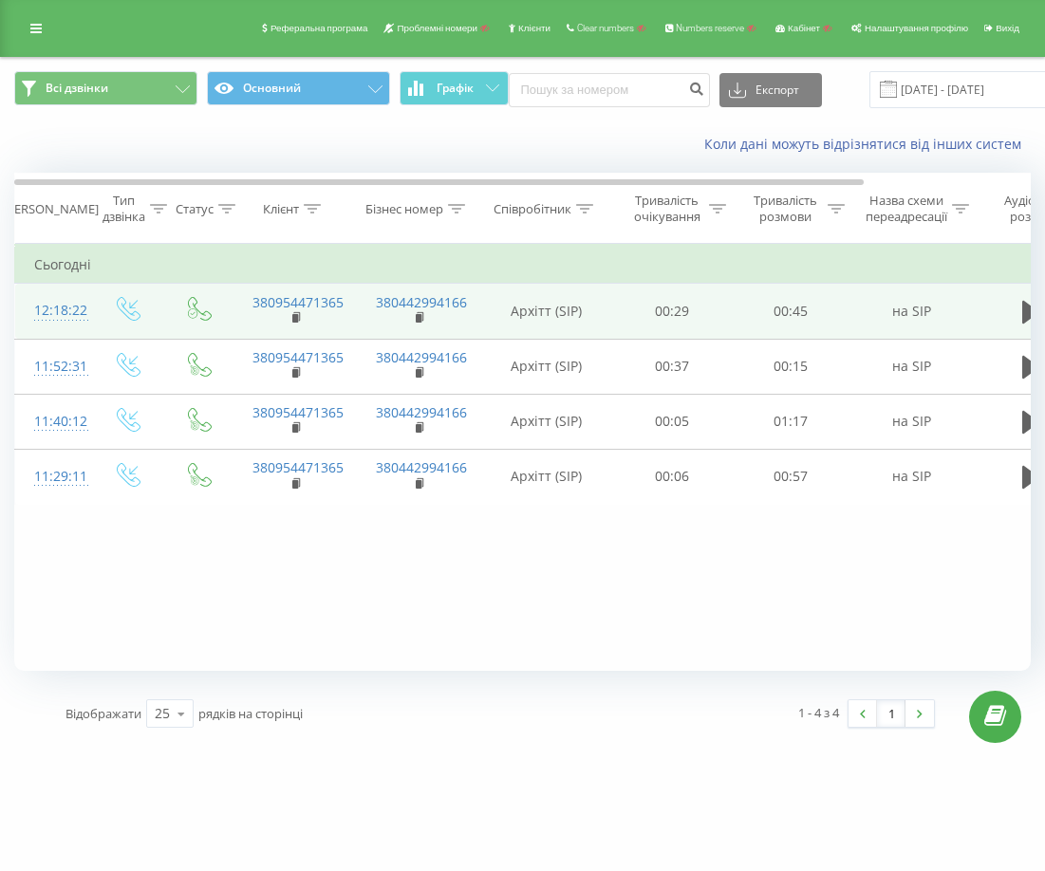
click at [80, 323] on td "12:18:22" at bounding box center [53, 311] width 76 height 55
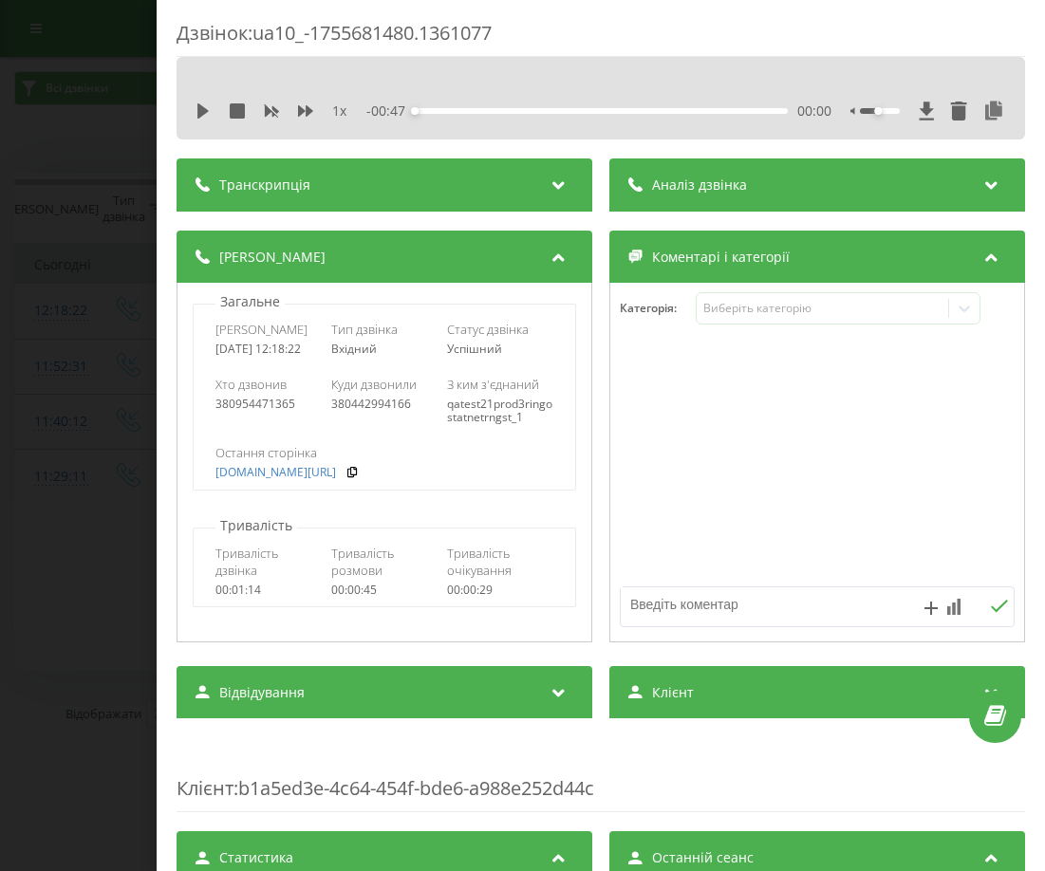
click at [62, 415] on div "Дзвінок : ua10_-1755681480.1361077 1 x - 00:47 00:00 00:00 Транскрипція Для AI-…" at bounding box center [522, 435] width 1045 height 871
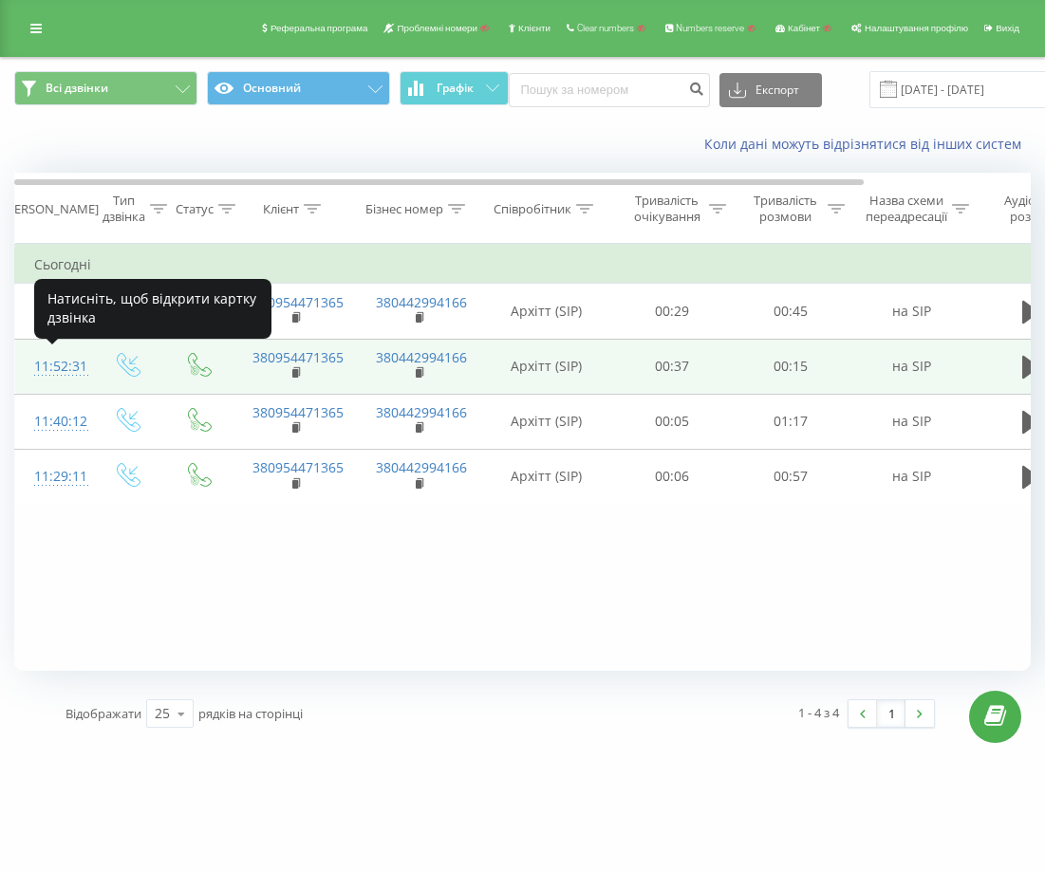
click at [60, 358] on div "11:52:31" at bounding box center [53, 366] width 38 height 37
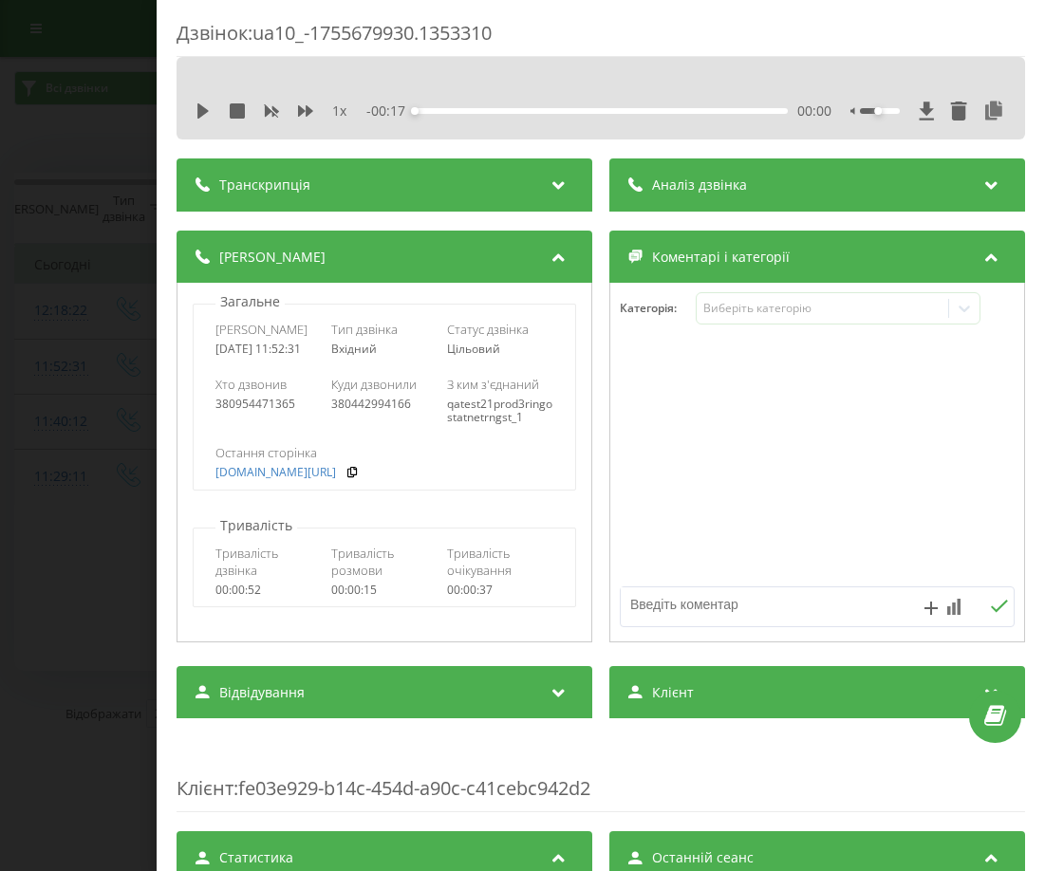
click at [42, 212] on div "Дзвінок : ua10_-1755679930.1353310 1 x - 00:17 00:00 00:00 Транскрипція Для AI-…" at bounding box center [522, 435] width 1045 height 871
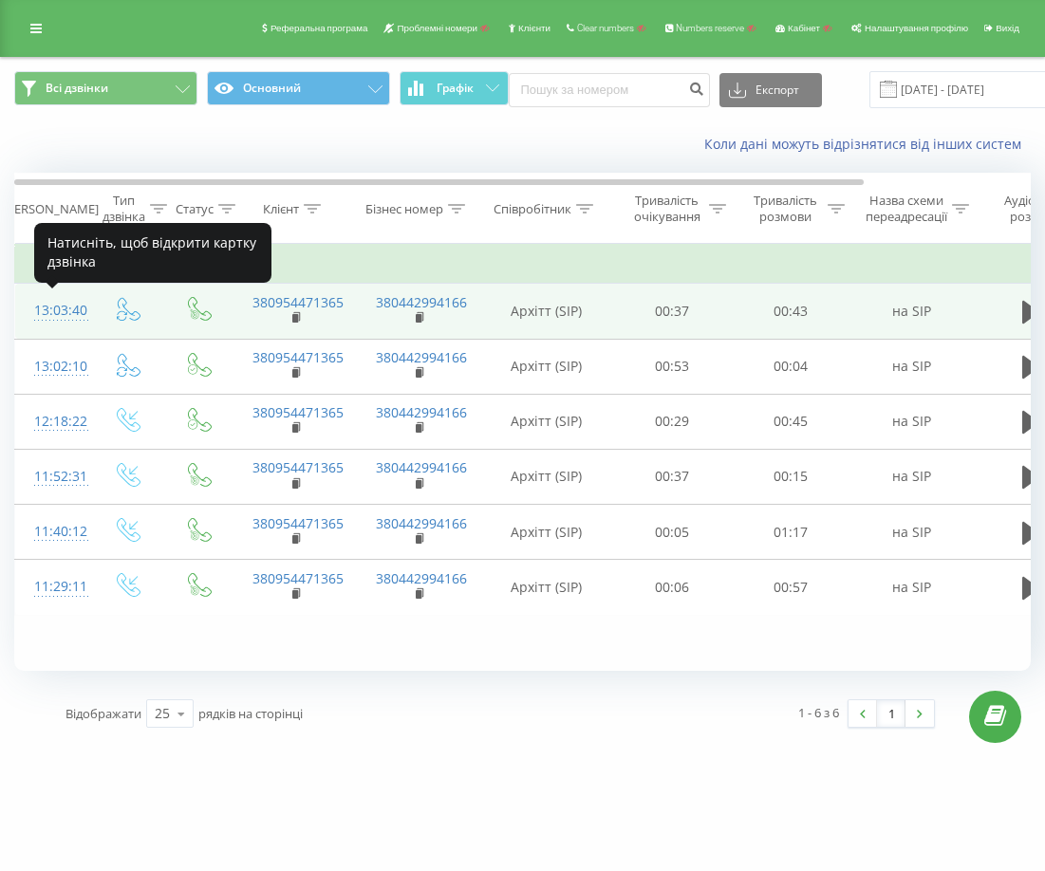
click at [62, 310] on div "13:03:40" at bounding box center [53, 310] width 38 height 37
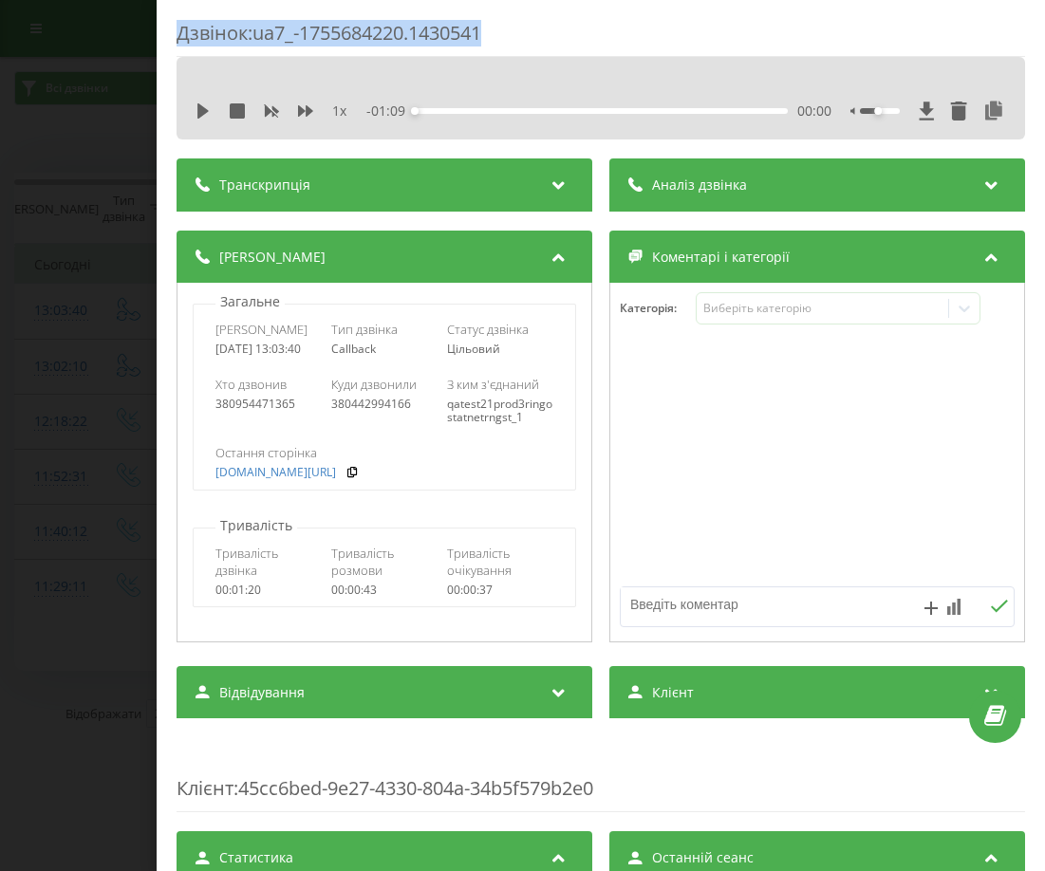
drag, startPoint x: 502, startPoint y: 28, endPoint x: 171, endPoint y: 37, distance: 331.3
click at [171, 37] on div "Дзвінок : ua7_-1755684220.1430541 1 x - 01:09 00:00 00:00 Транскрипція Для AI-а…" at bounding box center [601, 435] width 888 height 871
copy div "Дзвінок : ua7_-1755684220.1430541"
click at [894, 465] on div at bounding box center [817, 463] width 414 height 228
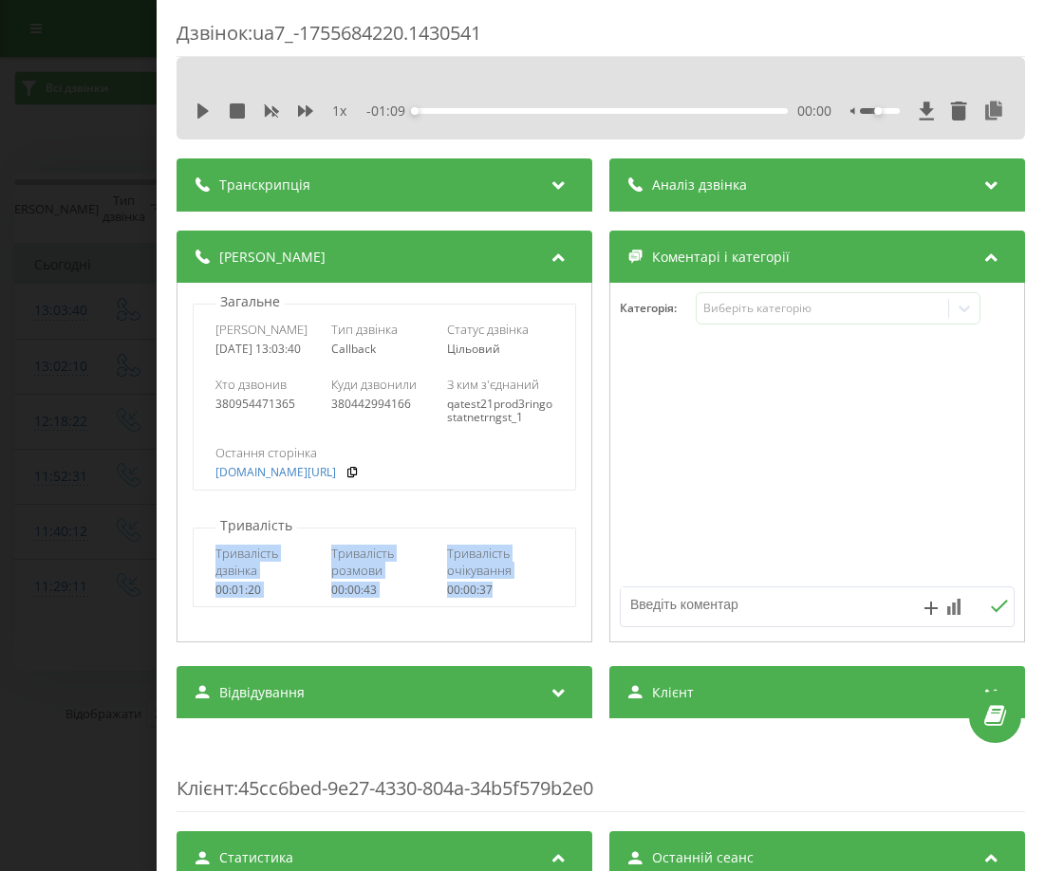
drag, startPoint x: 210, startPoint y: 562, endPoint x: 523, endPoint y: 617, distance: 318.0
click at [523, 607] on div "Тривалість дзвінка 00:01:20 Тривалість розмови 00:00:43 Тривалість очікування 0…" at bounding box center [384, 571] width 381 height 72
copy div "Тривалість дзвінка 00:01:20 Тривалість розмови 00:00:43 Тривалість очікування 0…"
click at [490, 562] on span "Тривалість очікування" at bounding box center [500, 562] width 106 height 34
click at [372, 569] on span "Тривалість розмови" at bounding box center [384, 562] width 106 height 34
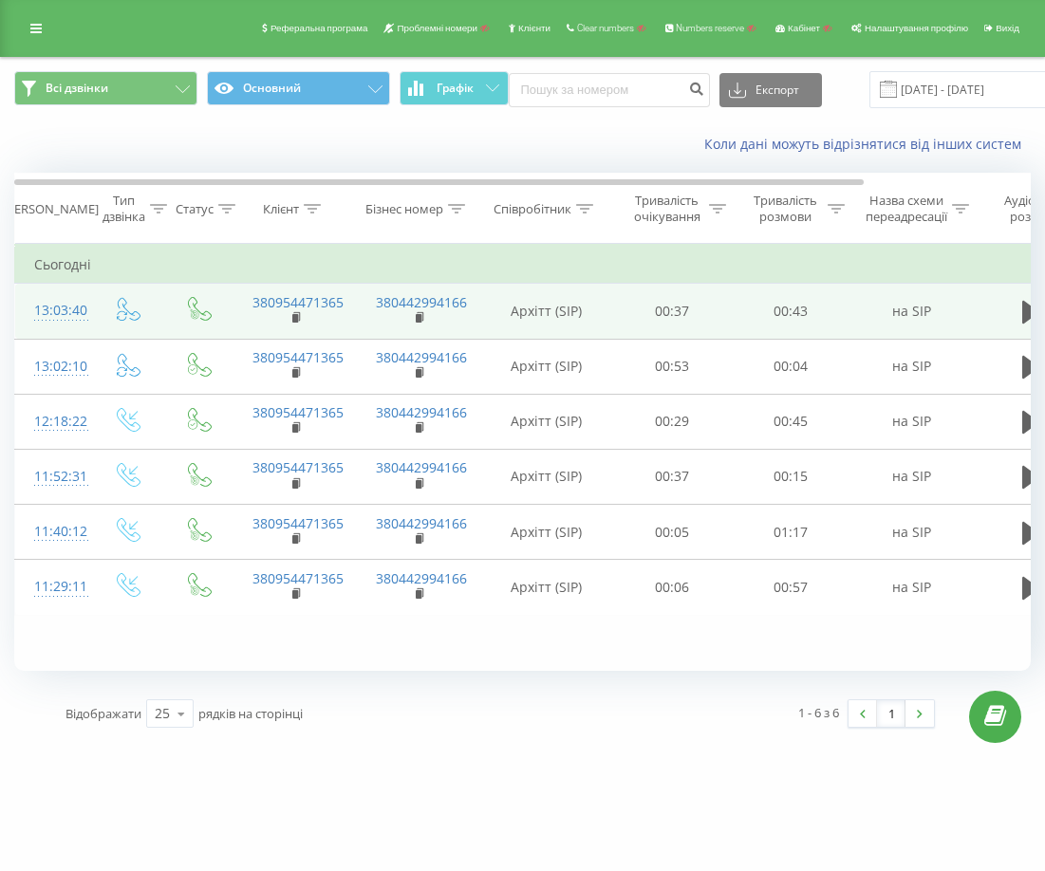
click at [57, 309] on div "13:03:40" at bounding box center [53, 310] width 38 height 37
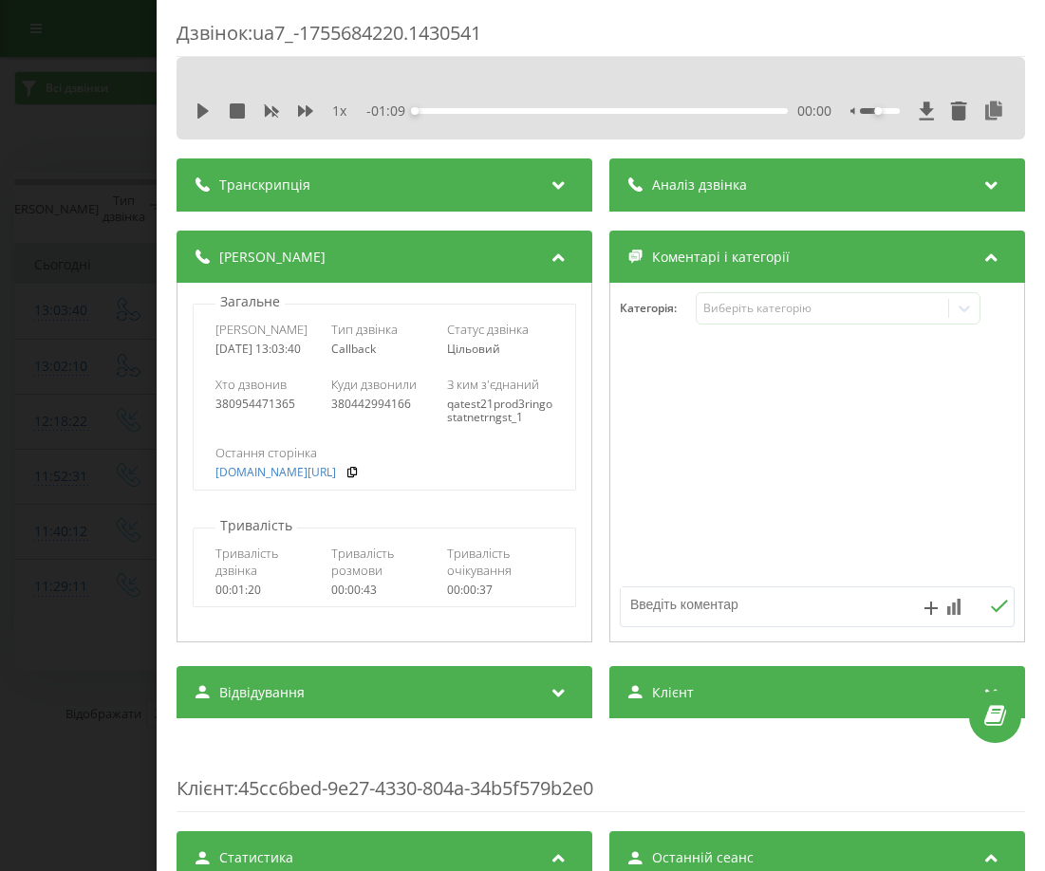
click at [87, 266] on div "Дзвінок : ua7_-1755684220.1430541 1 x - 01:09 00:00 00:00 Транскрипція Для AI-а…" at bounding box center [522, 435] width 1045 height 871
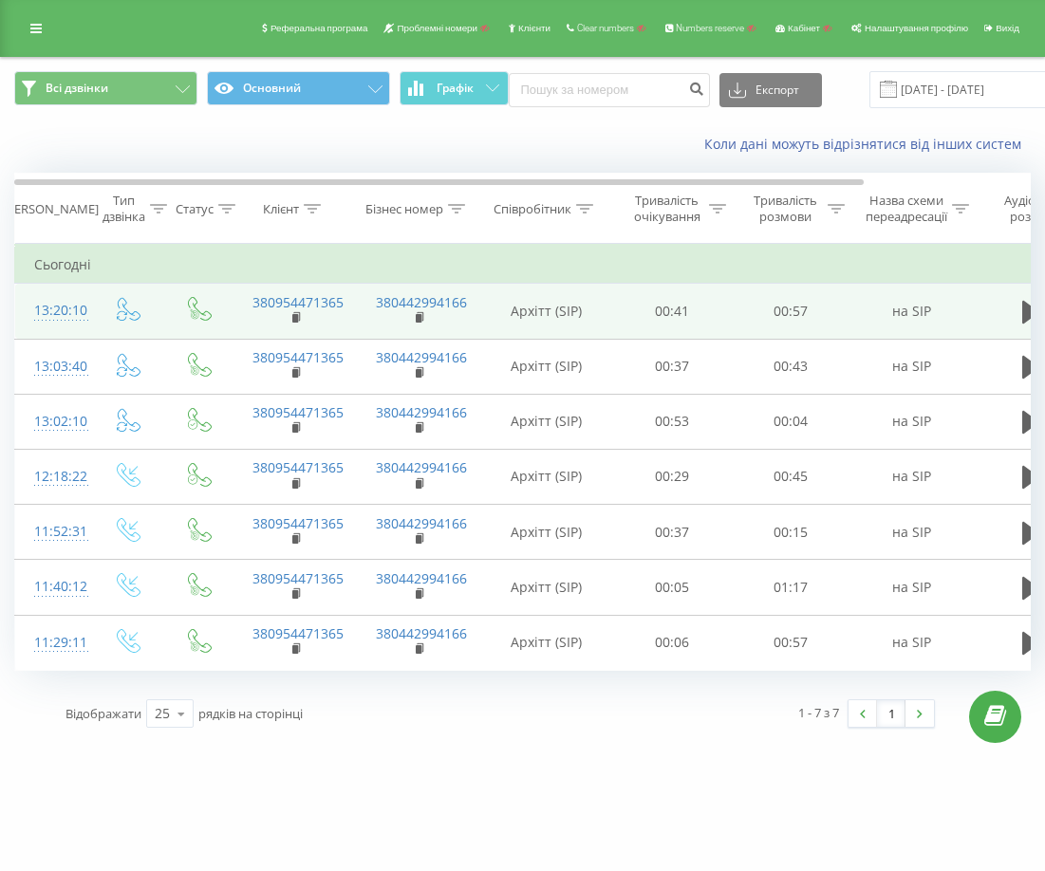
click at [54, 316] on div "13:20:10" at bounding box center [53, 310] width 38 height 37
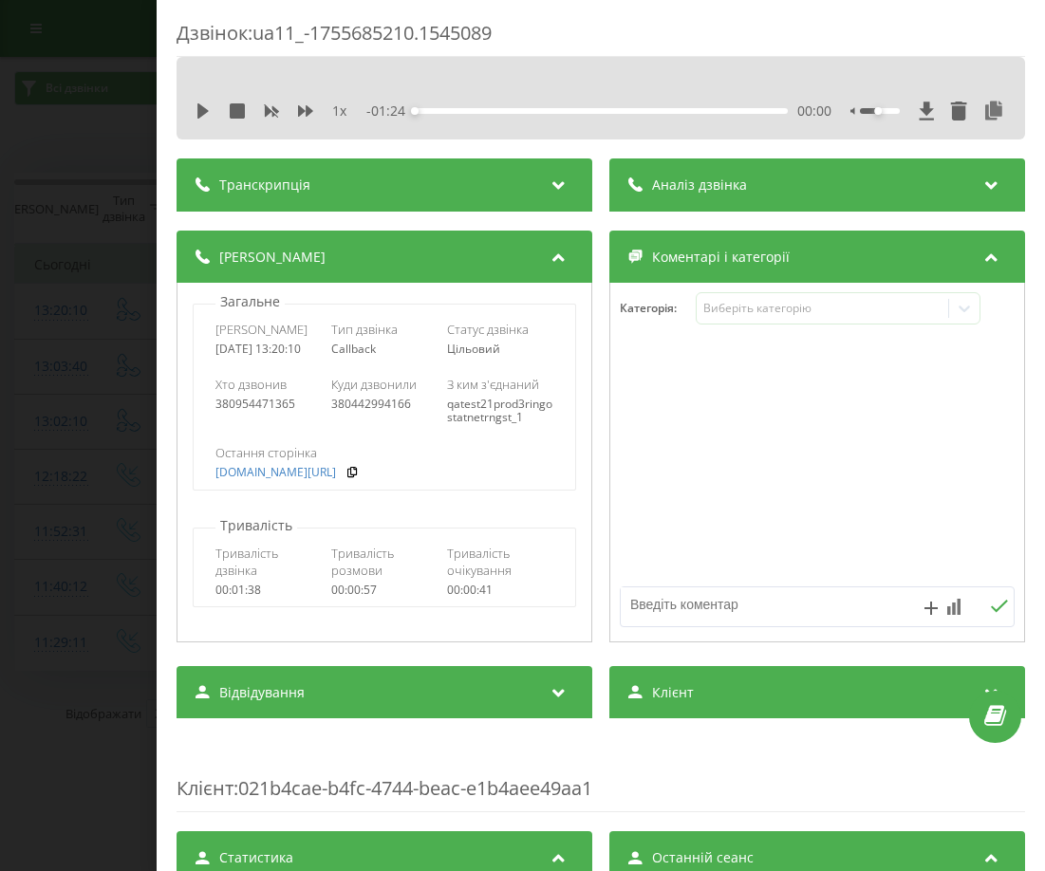
click at [93, 266] on div "Дзвінок : ua11_-1755685210.1545089 1 x - 01:24 00:00 00:00 Транскрипція Для AI-…" at bounding box center [522, 435] width 1045 height 871
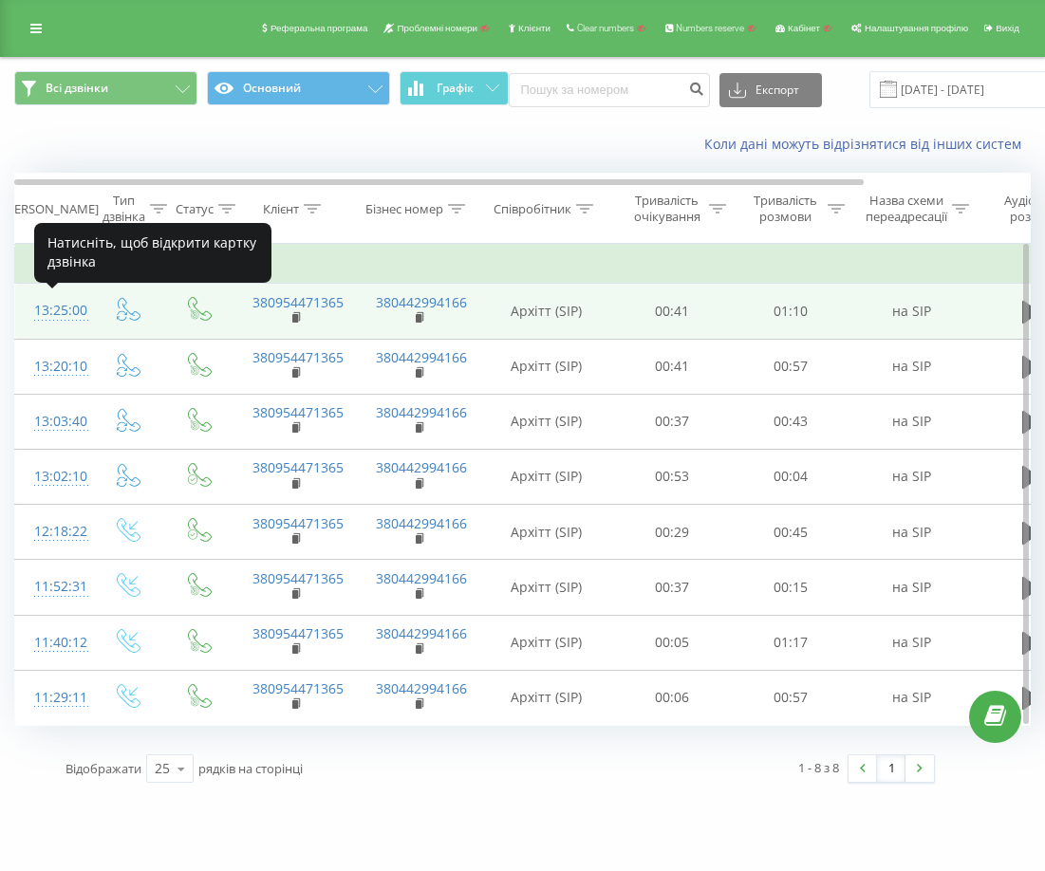
click at [59, 310] on div "13:25:00" at bounding box center [53, 310] width 38 height 37
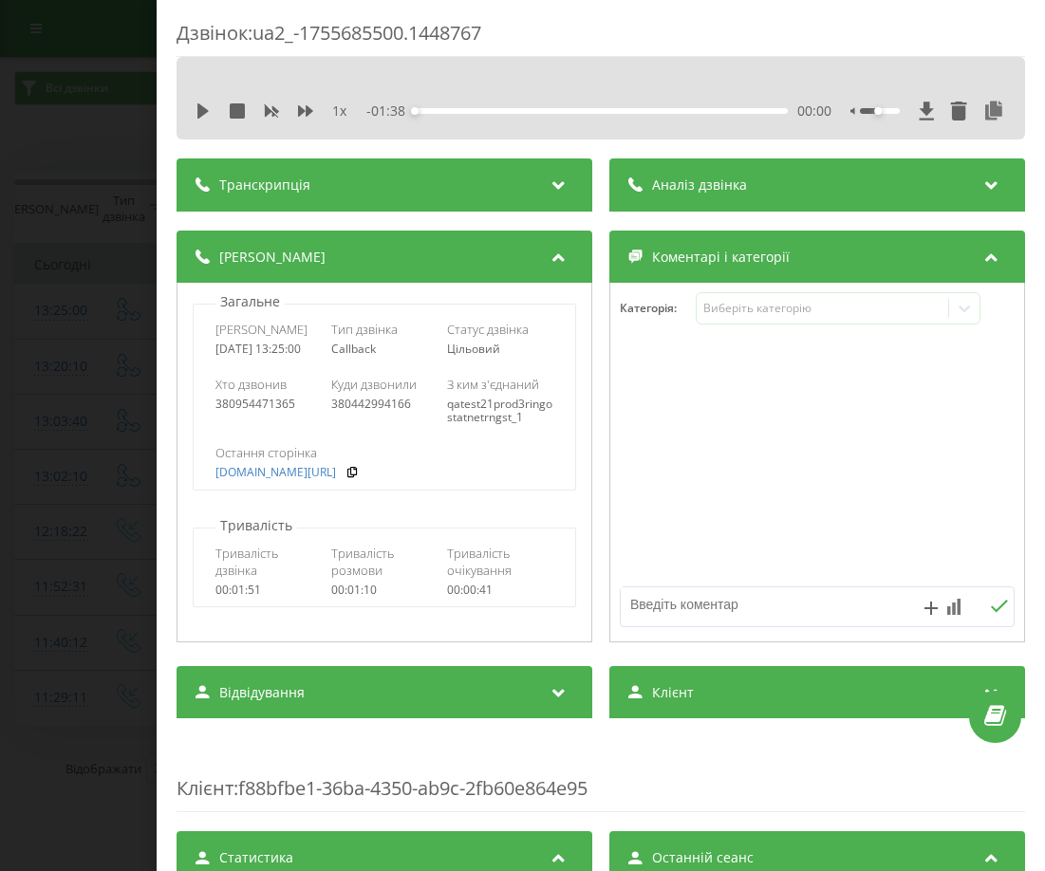
click at [83, 288] on div "Дзвінок : ua2_-1755685500.1448767 1 x - 01:38 00:00 00:00 Транскрипція Для AI-а…" at bounding box center [522, 435] width 1045 height 871
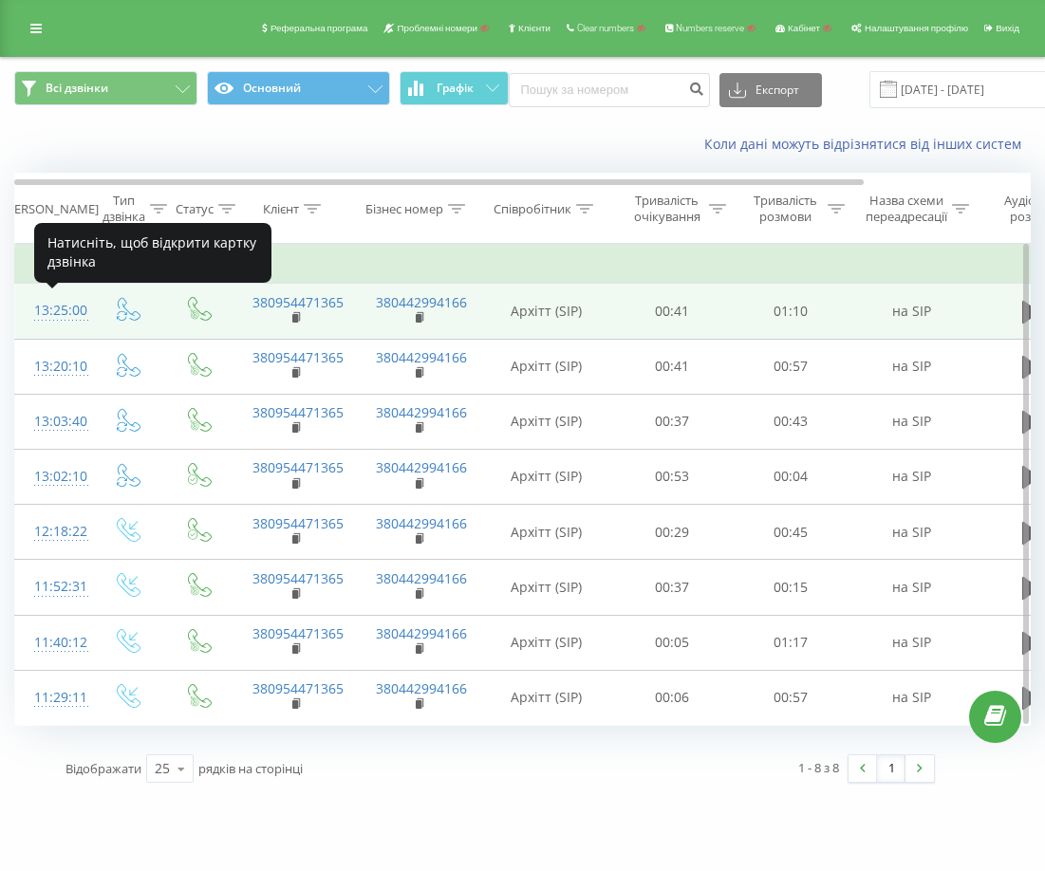
click at [69, 314] on div "13:25:00" at bounding box center [53, 310] width 38 height 37
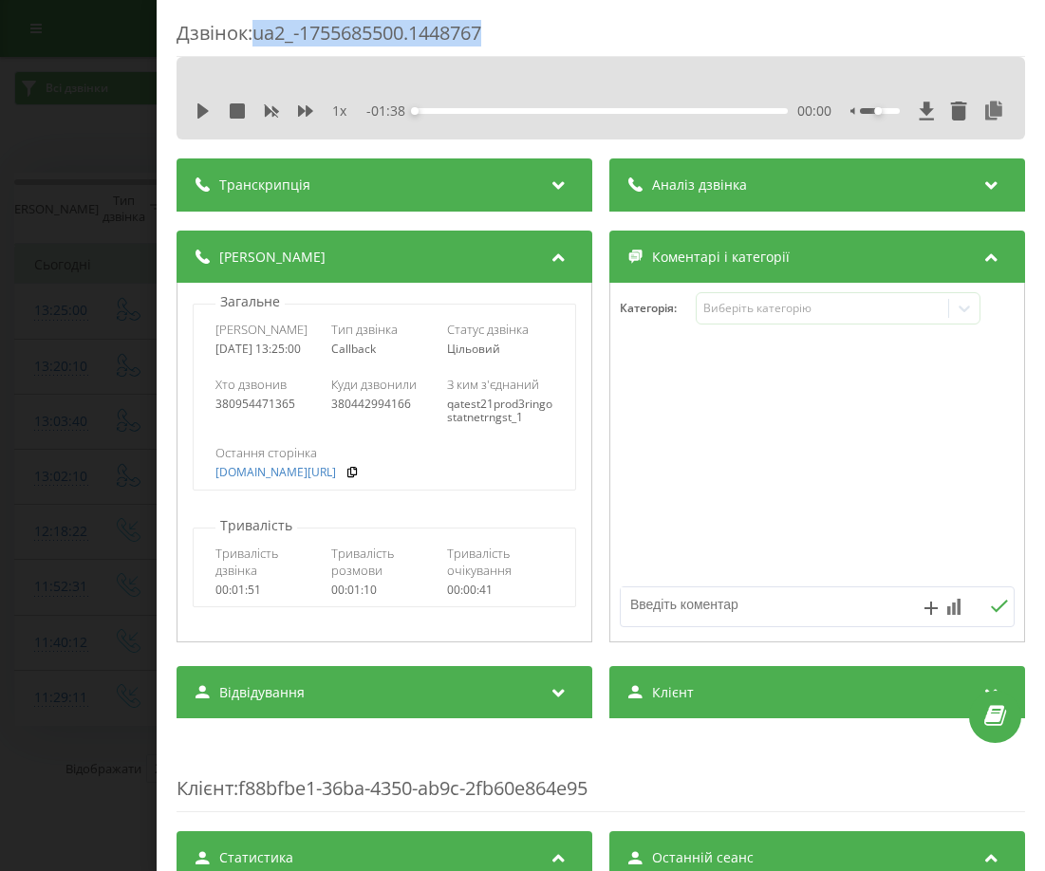
drag, startPoint x: 498, startPoint y: 27, endPoint x: 256, endPoint y: 30, distance: 242.0
click at [256, 30] on div "Дзвінок : ua2_-1755685500.1448767" at bounding box center [601, 38] width 848 height 37
copy div "ua2_-1755685500.1448767"
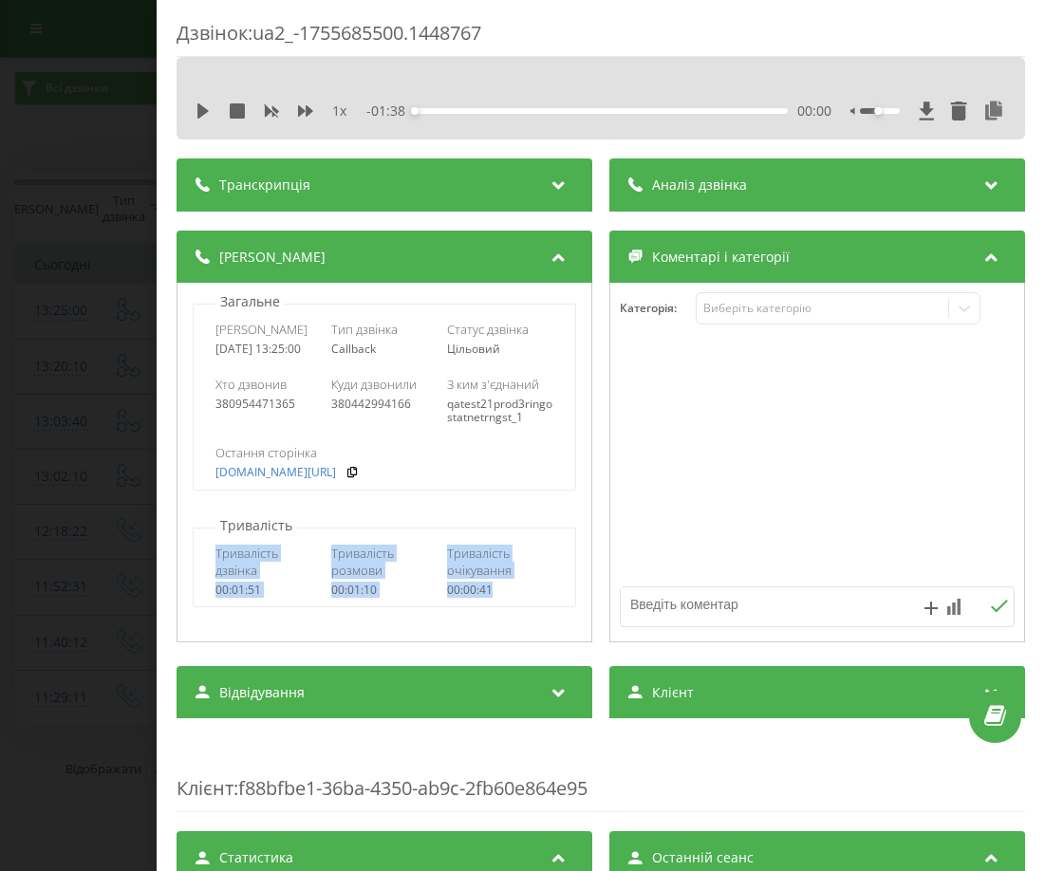
drag, startPoint x: 366, startPoint y: 572, endPoint x: 513, endPoint y: 608, distance: 151.4
click at [513, 607] on div "Тривалість дзвінка 00:01:51 Тривалість розмови 00:01:10 Тривалість очікування 0…" at bounding box center [384, 571] width 381 height 72
copy div "Тривалість дзвінка 00:01:51 Тривалість розмови 00:01:10 Тривалість очікування 0…"
click at [458, 528] on div "Загальне Дата дзвінка [DATE] 13:25:00 Тип дзвінка Callback Статус дзвінка Цільо…" at bounding box center [385, 463] width 416 height 360
